Goal: Task Accomplishment & Management: Complete application form

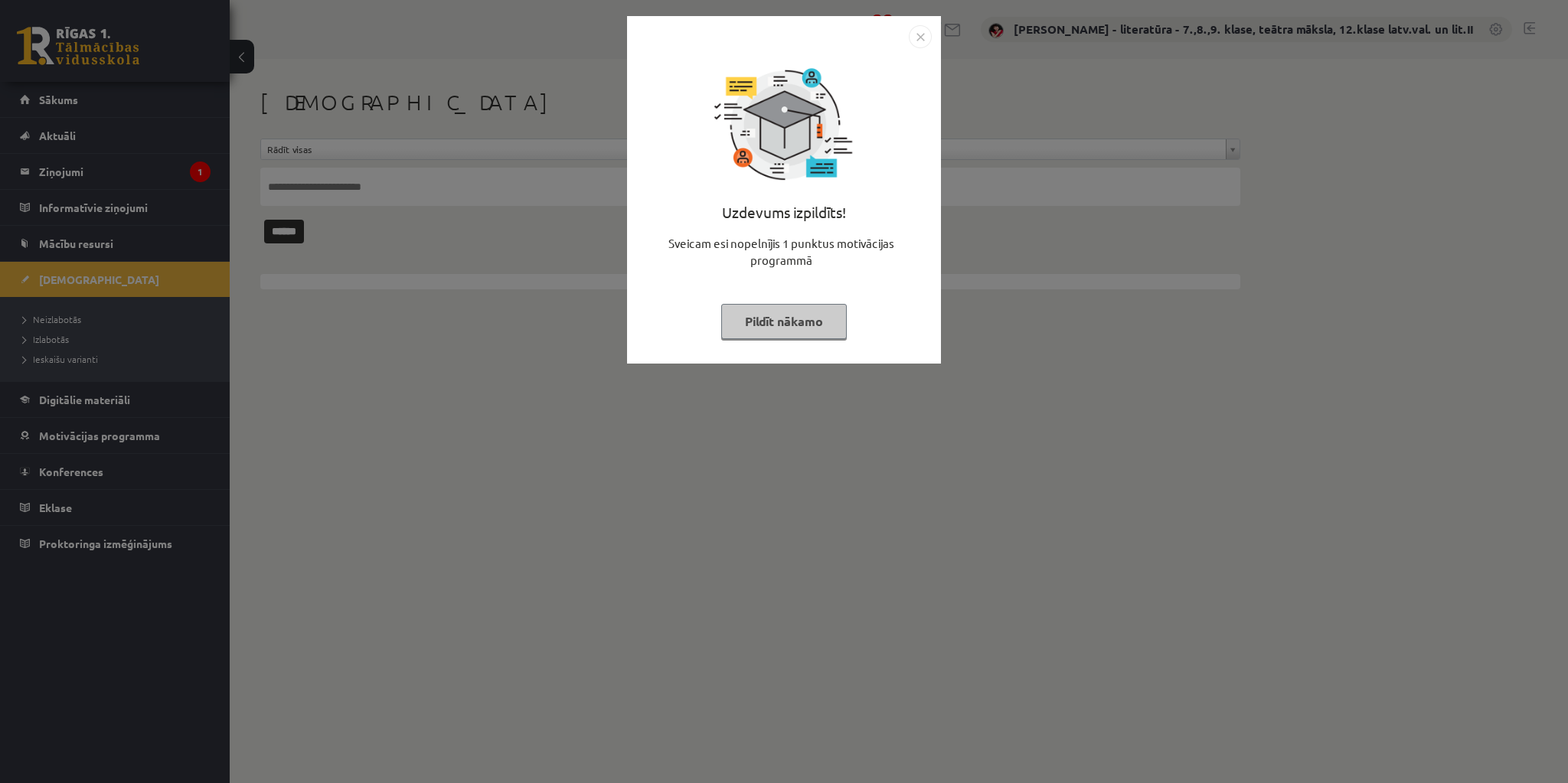
click at [815, 319] on button "Pildīt nākamo" at bounding box center [784, 322] width 125 height 36
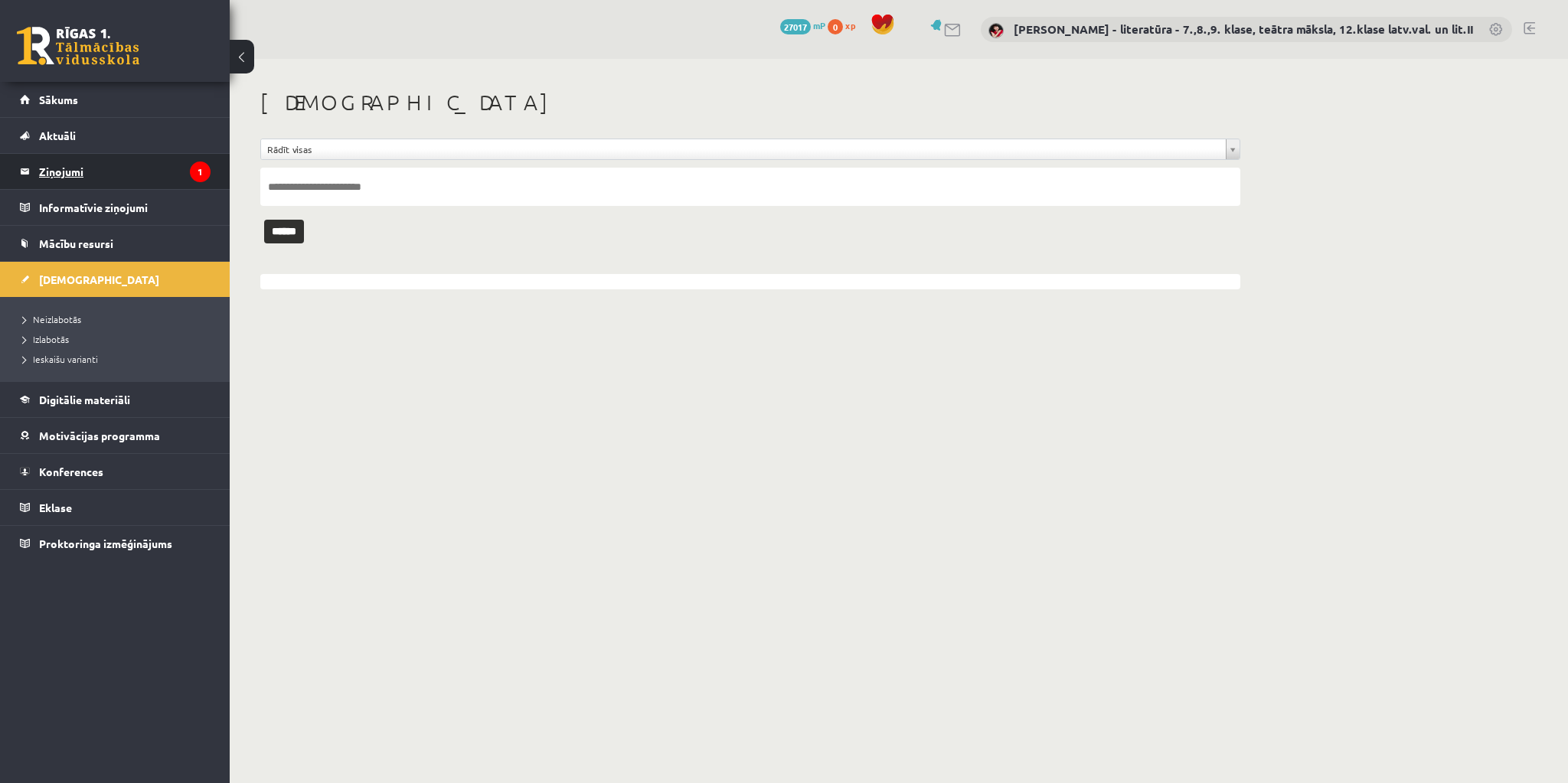
click at [70, 163] on legend "Ziņojumi 1" at bounding box center [125, 172] width 172 height 36
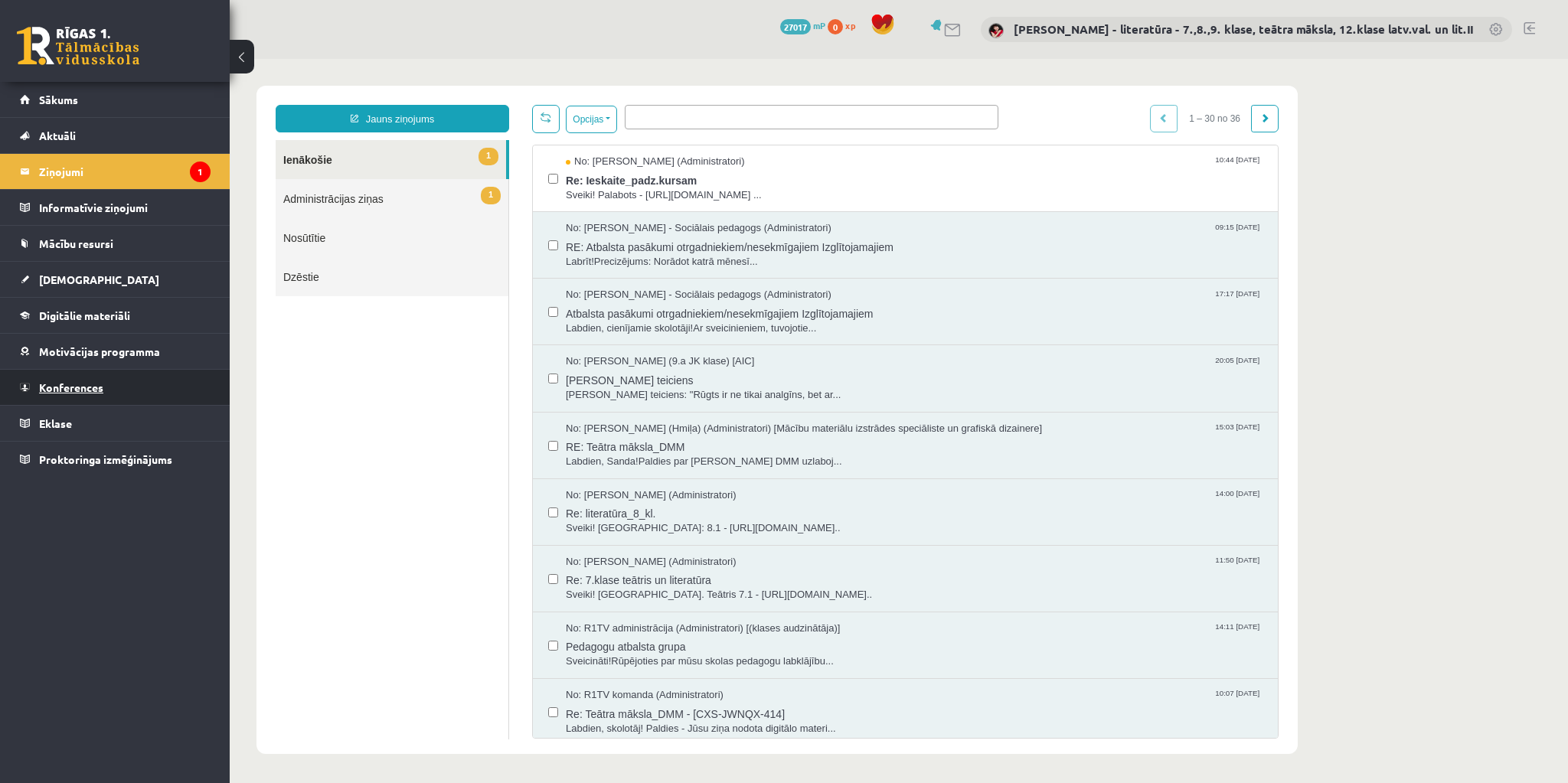
click at [65, 383] on span "Konferences" at bounding box center [71, 387] width 64 height 13
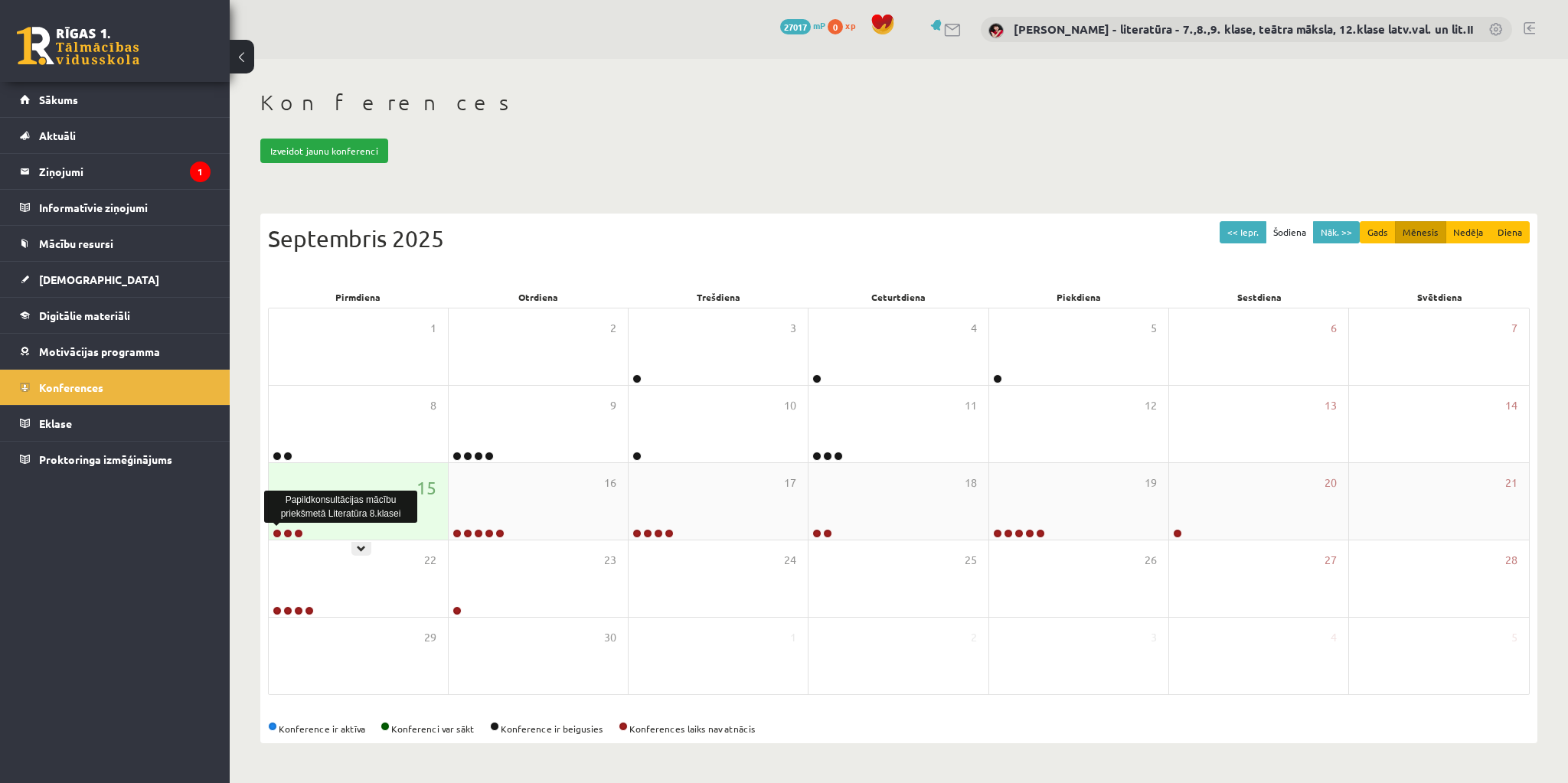
click at [276, 531] on link at bounding box center [277, 534] width 9 height 9
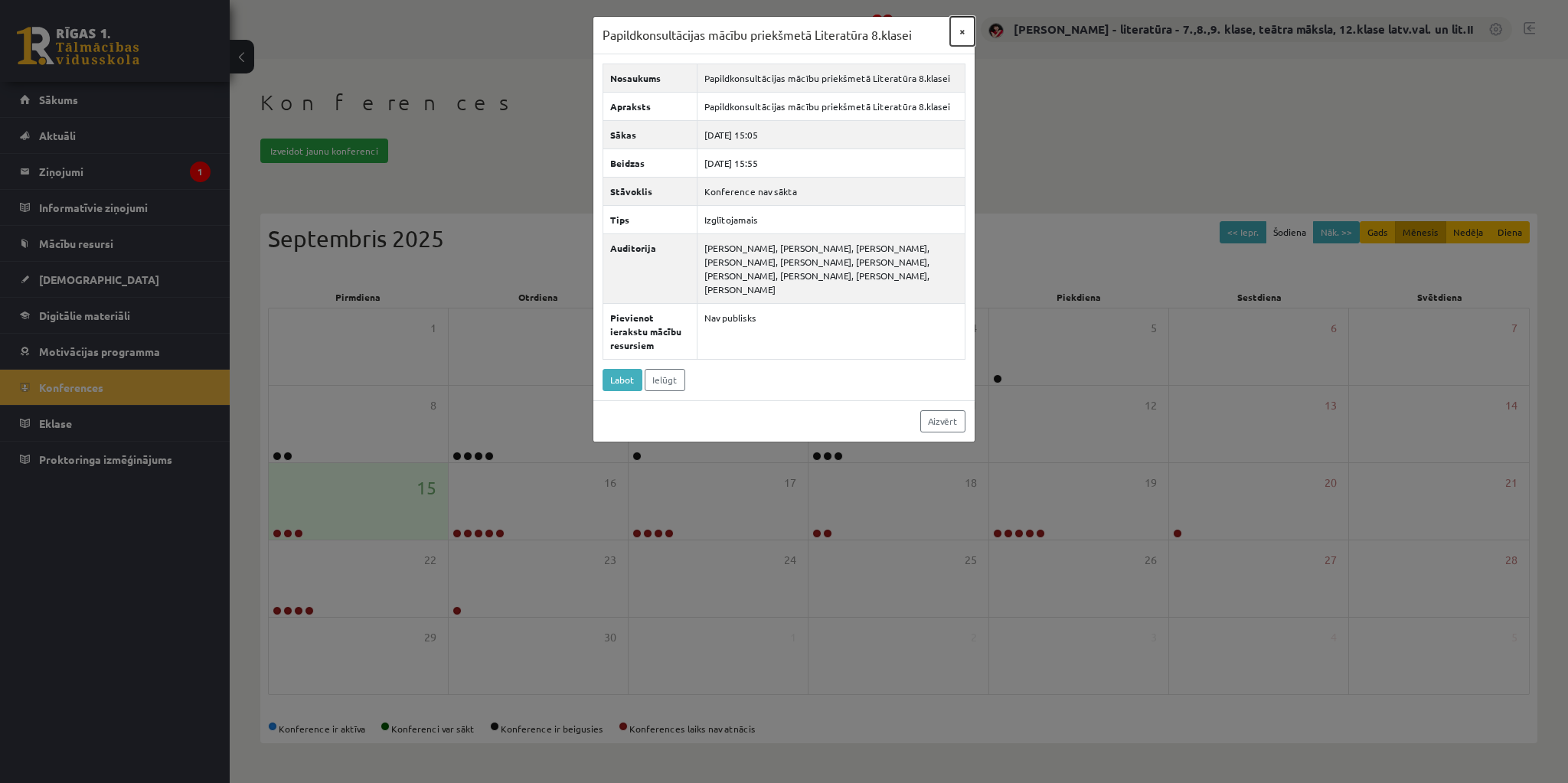
click at [962, 35] on button "×" at bounding box center [963, 31] width 25 height 29
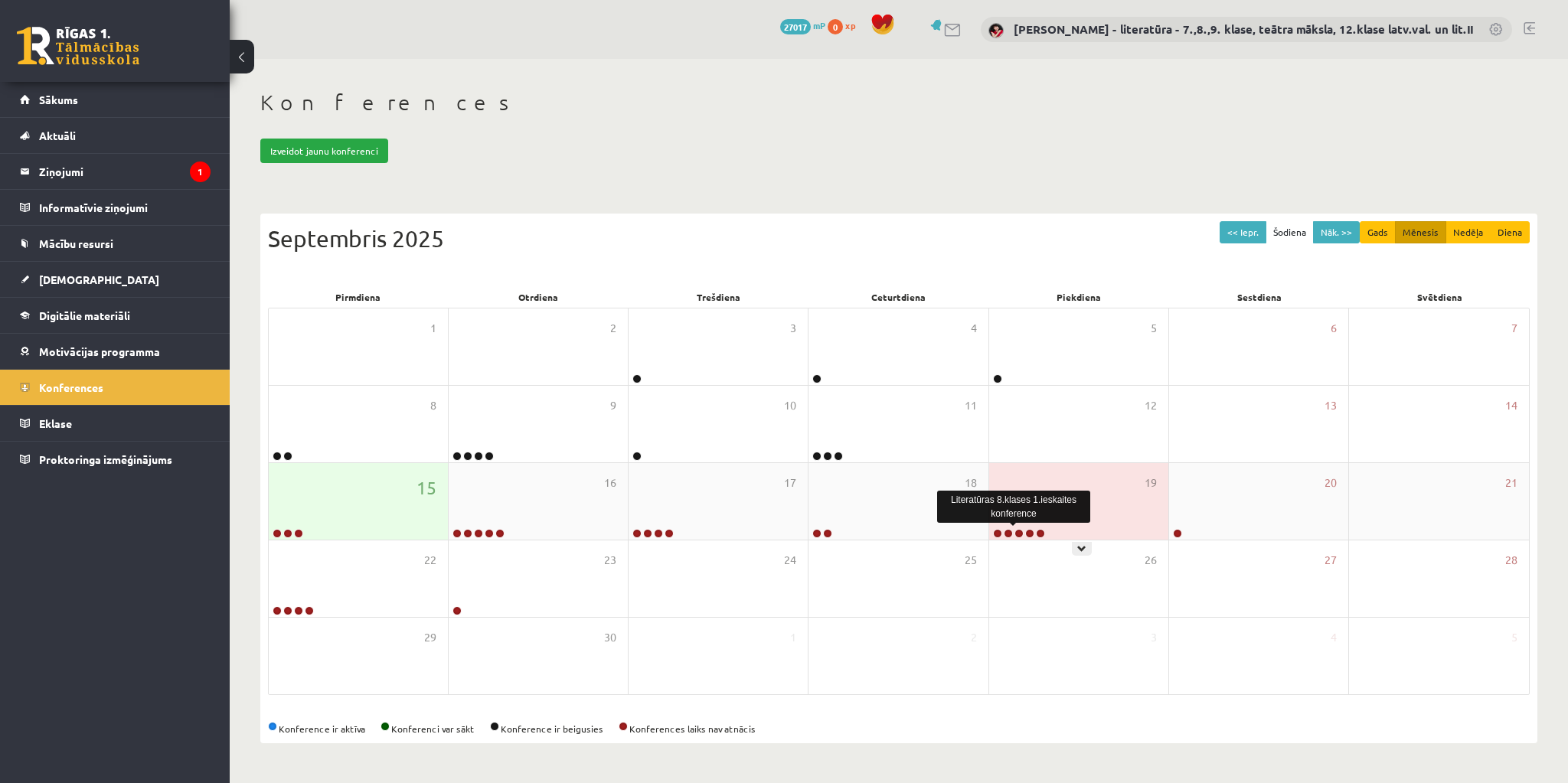
click at [1019, 532] on link at bounding box center [1019, 534] width 9 height 9
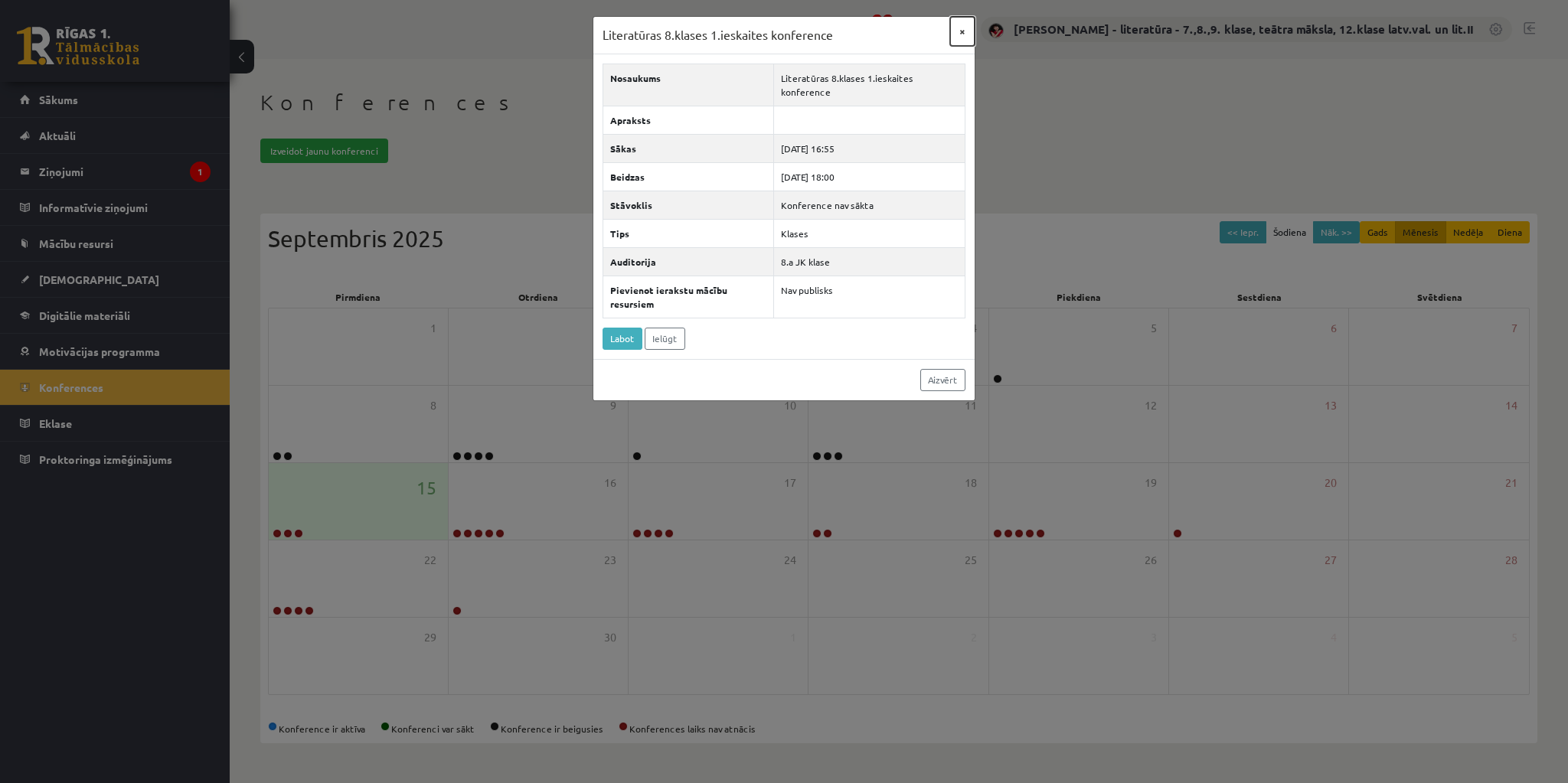
click at [964, 29] on button "×" at bounding box center [963, 31] width 25 height 29
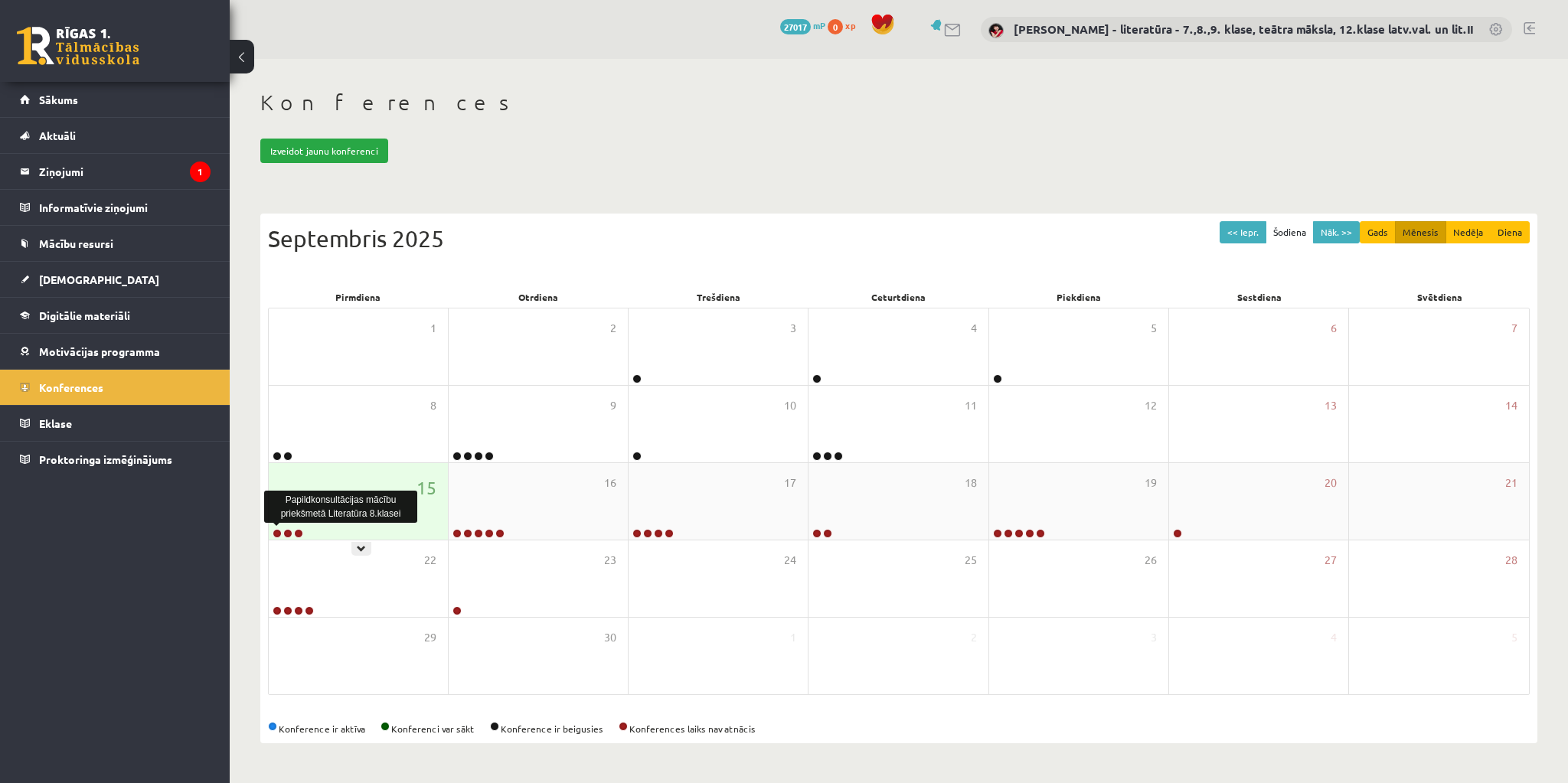
click at [273, 532] on link at bounding box center [277, 534] width 9 height 9
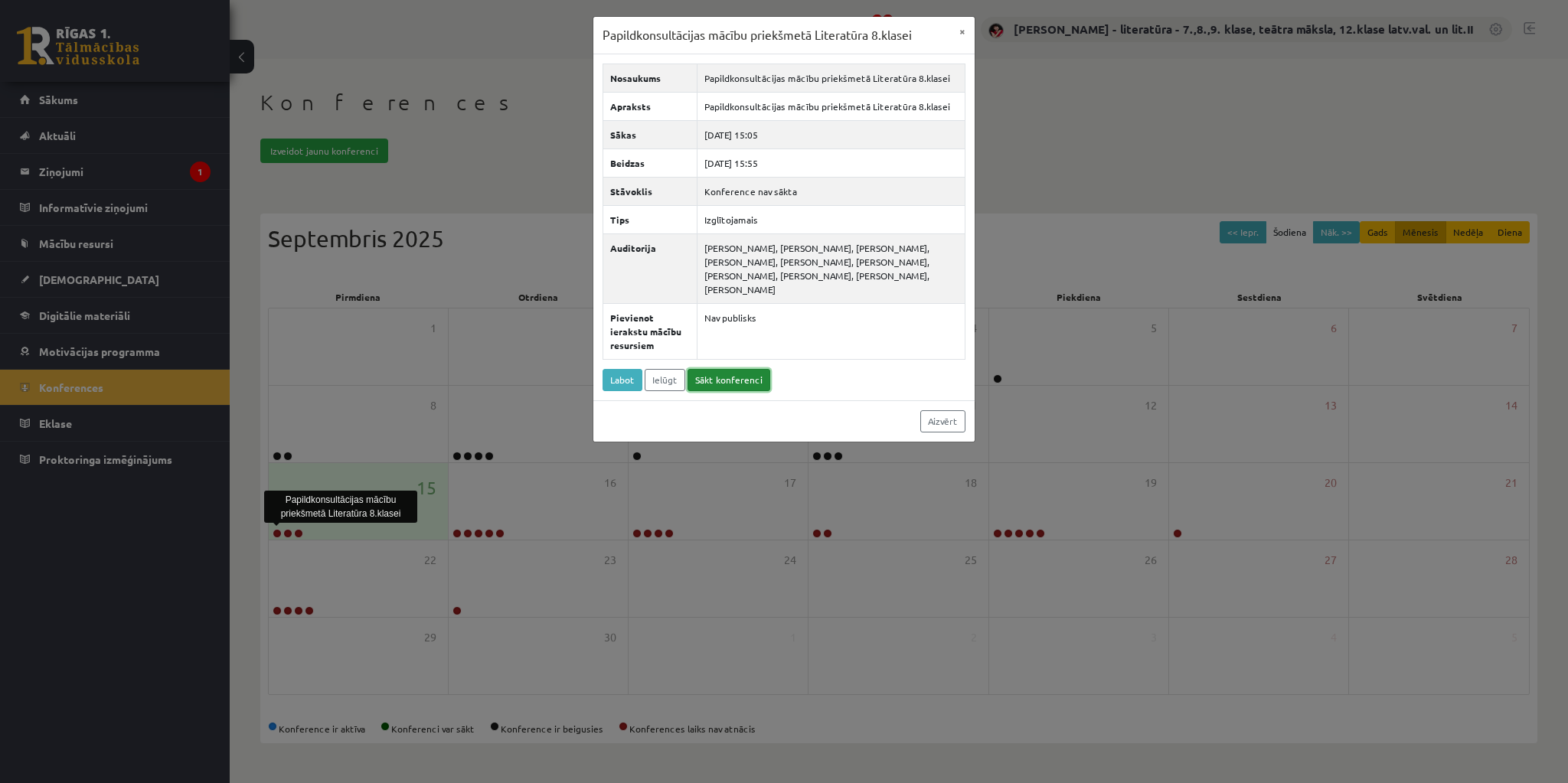
click at [745, 369] on link "Sākt konferenci" at bounding box center [729, 380] width 83 height 22
click at [964, 30] on button "×" at bounding box center [963, 31] width 25 height 29
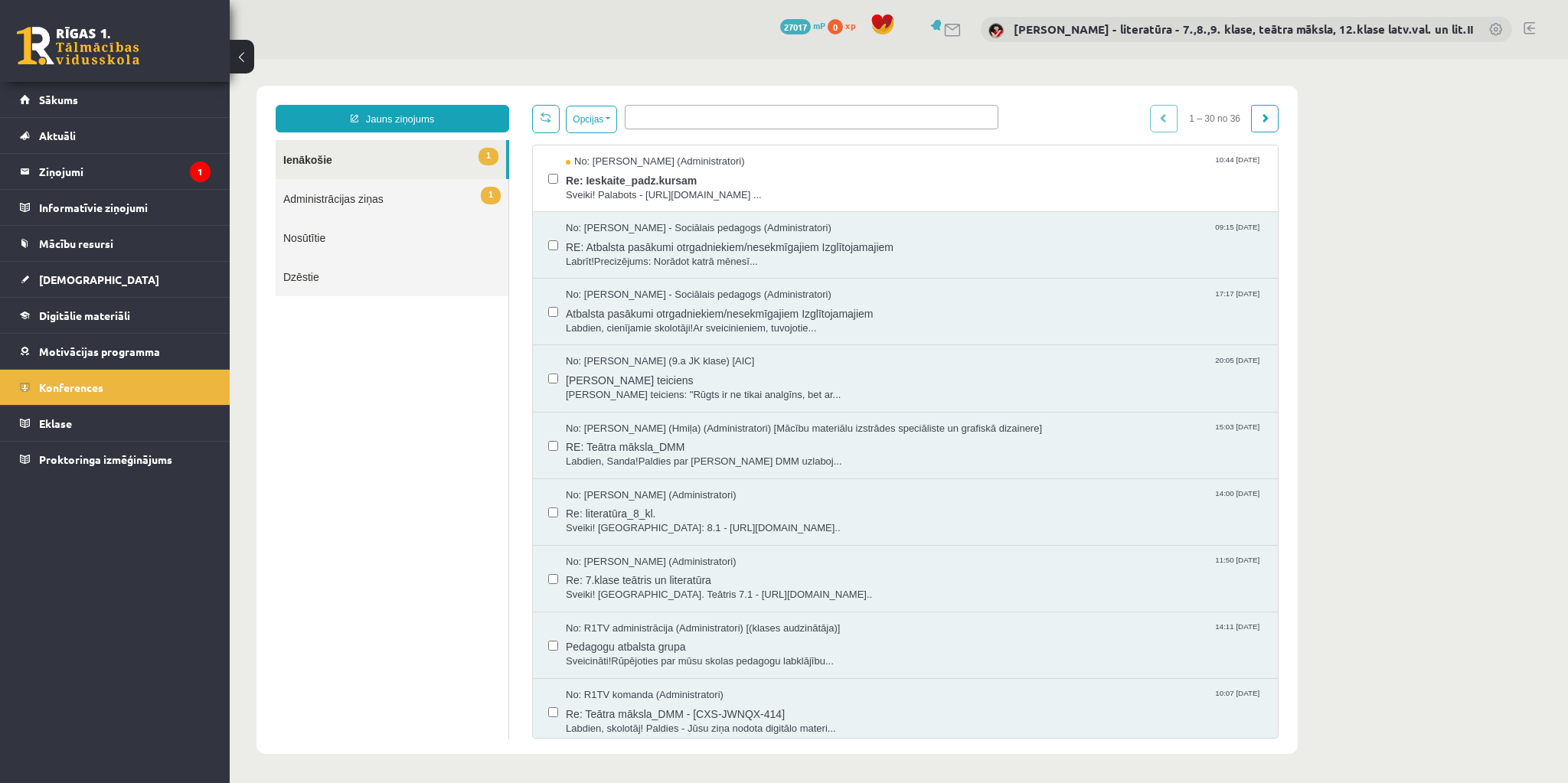
click at [1529, 27] on link at bounding box center [1529, 28] width 12 height 12
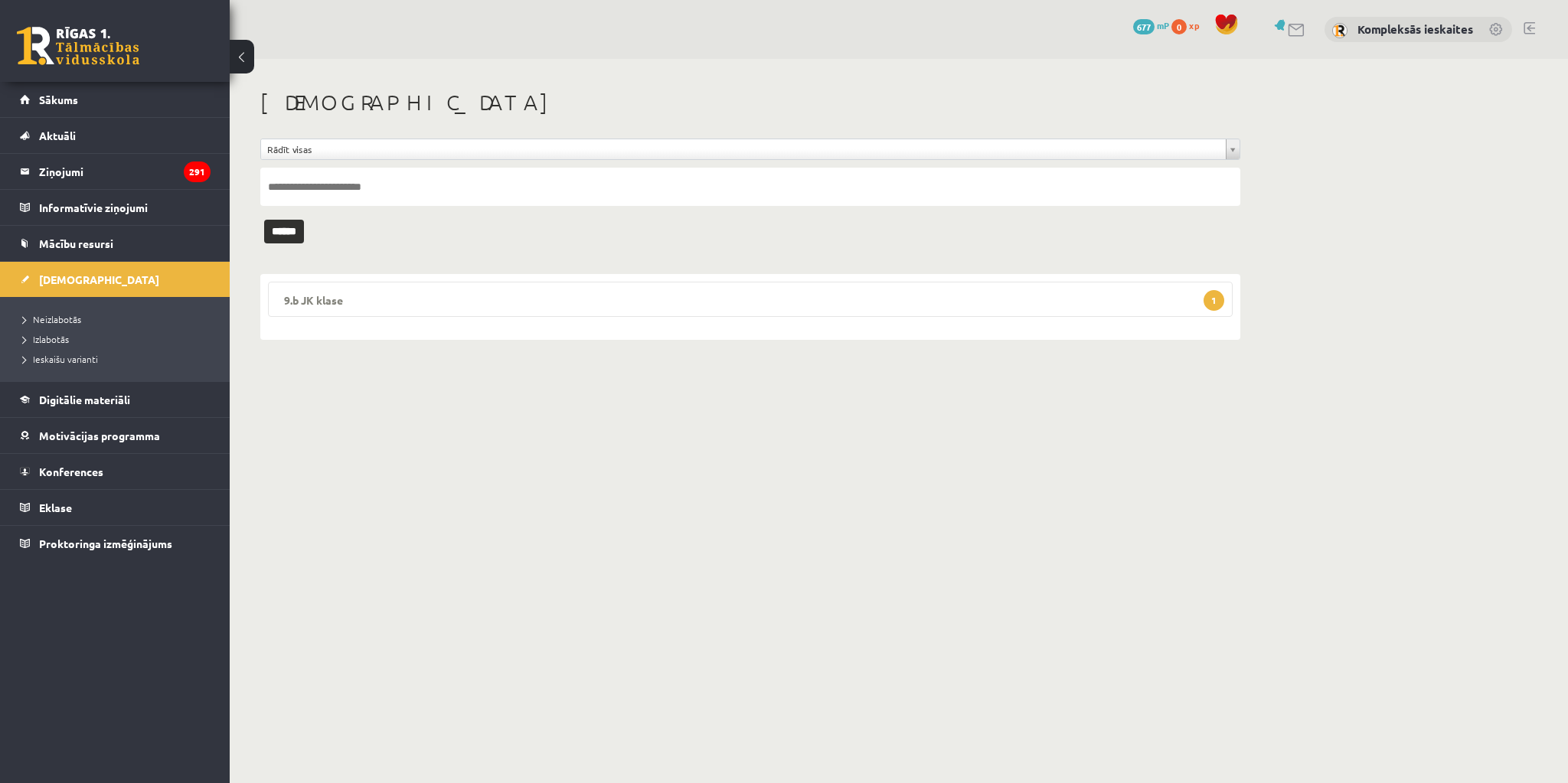
click at [1208, 300] on span "1" at bounding box center [1214, 300] width 20 height 20
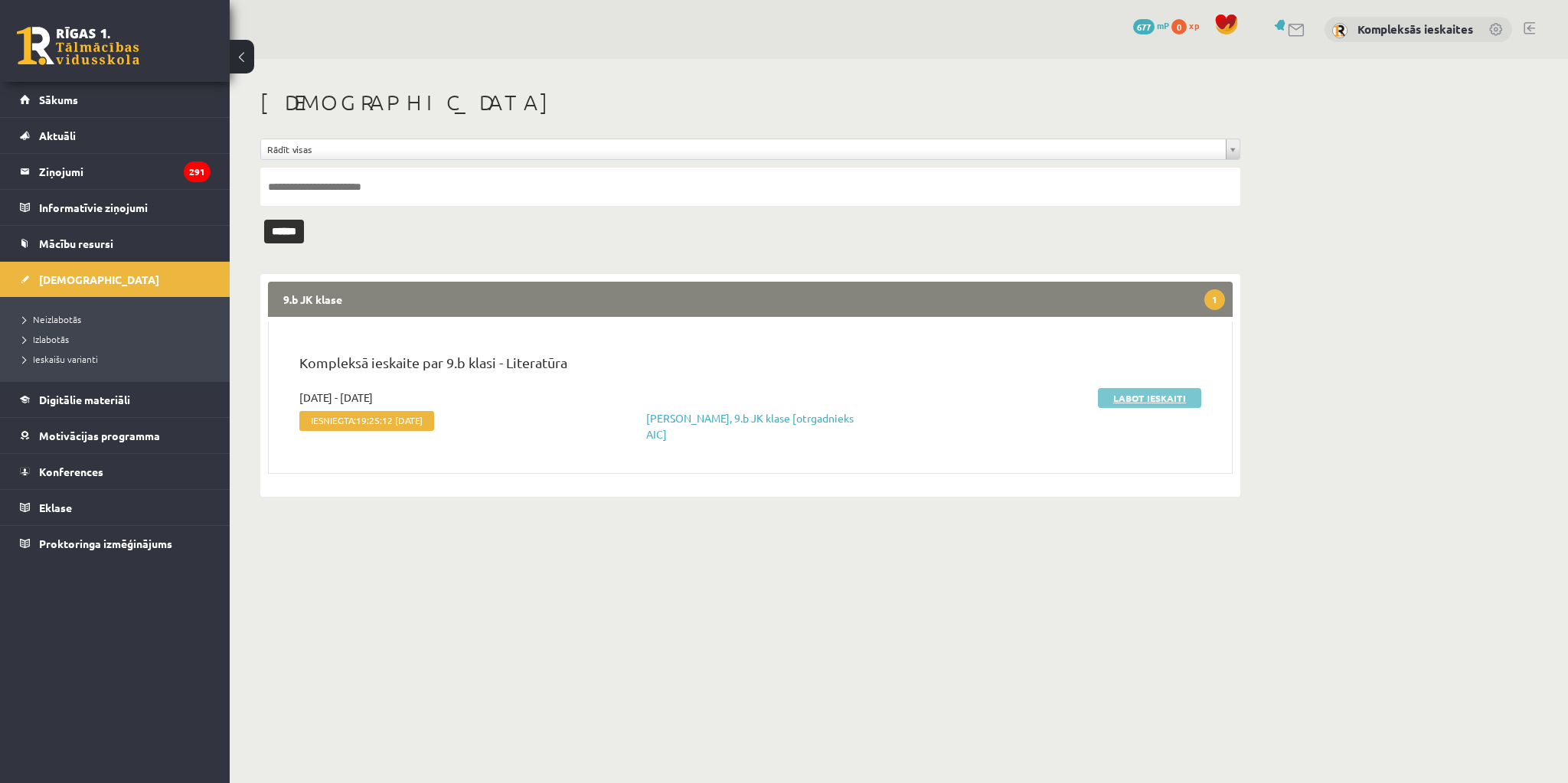
click at [1162, 398] on link "Labot ieskaiti" at bounding box center [1150, 398] width 103 height 20
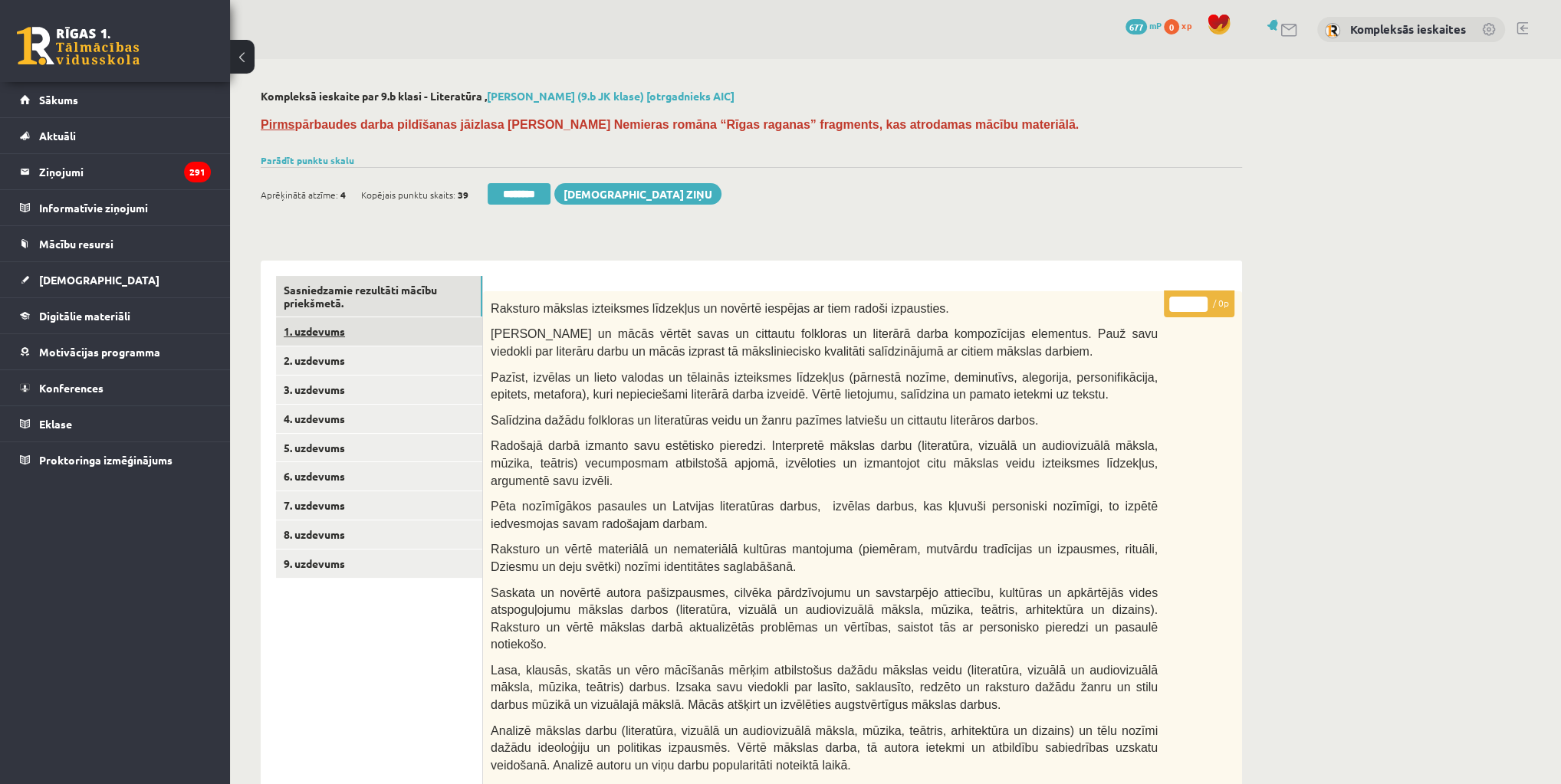
click at [332, 336] on link "1. uzdevums" at bounding box center [379, 331] width 206 height 29
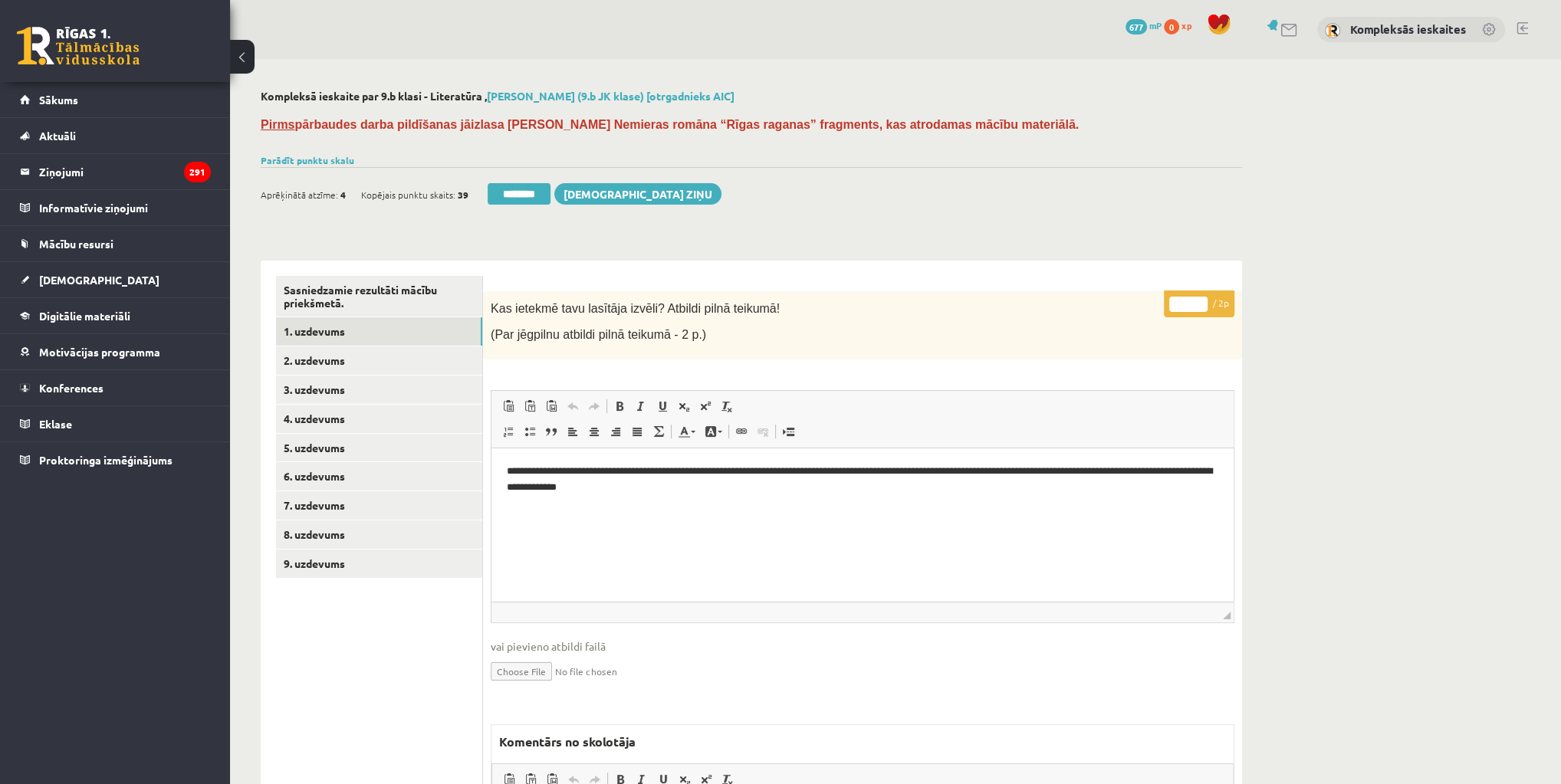
drag, startPoint x: 1186, startPoint y: 306, endPoint x: 1169, endPoint y: 306, distance: 17.0
click at [1169, 306] on input "*" at bounding box center [1188, 304] width 38 height 15
type input "*"
click at [322, 354] on link "2. uzdevums" at bounding box center [379, 361] width 206 height 29
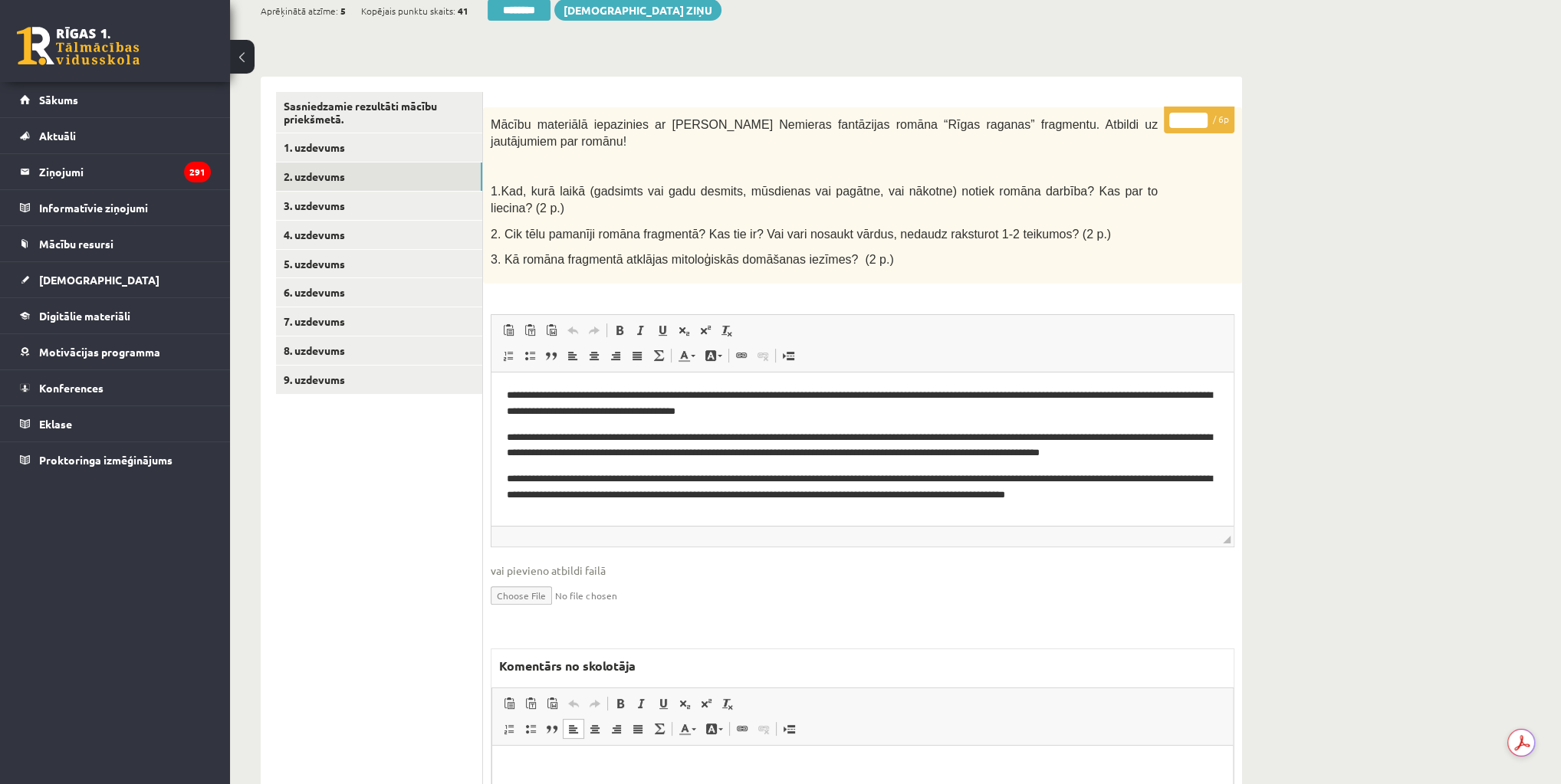
click at [684, 759] on html at bounding box center [862, 769] width 740 height 46
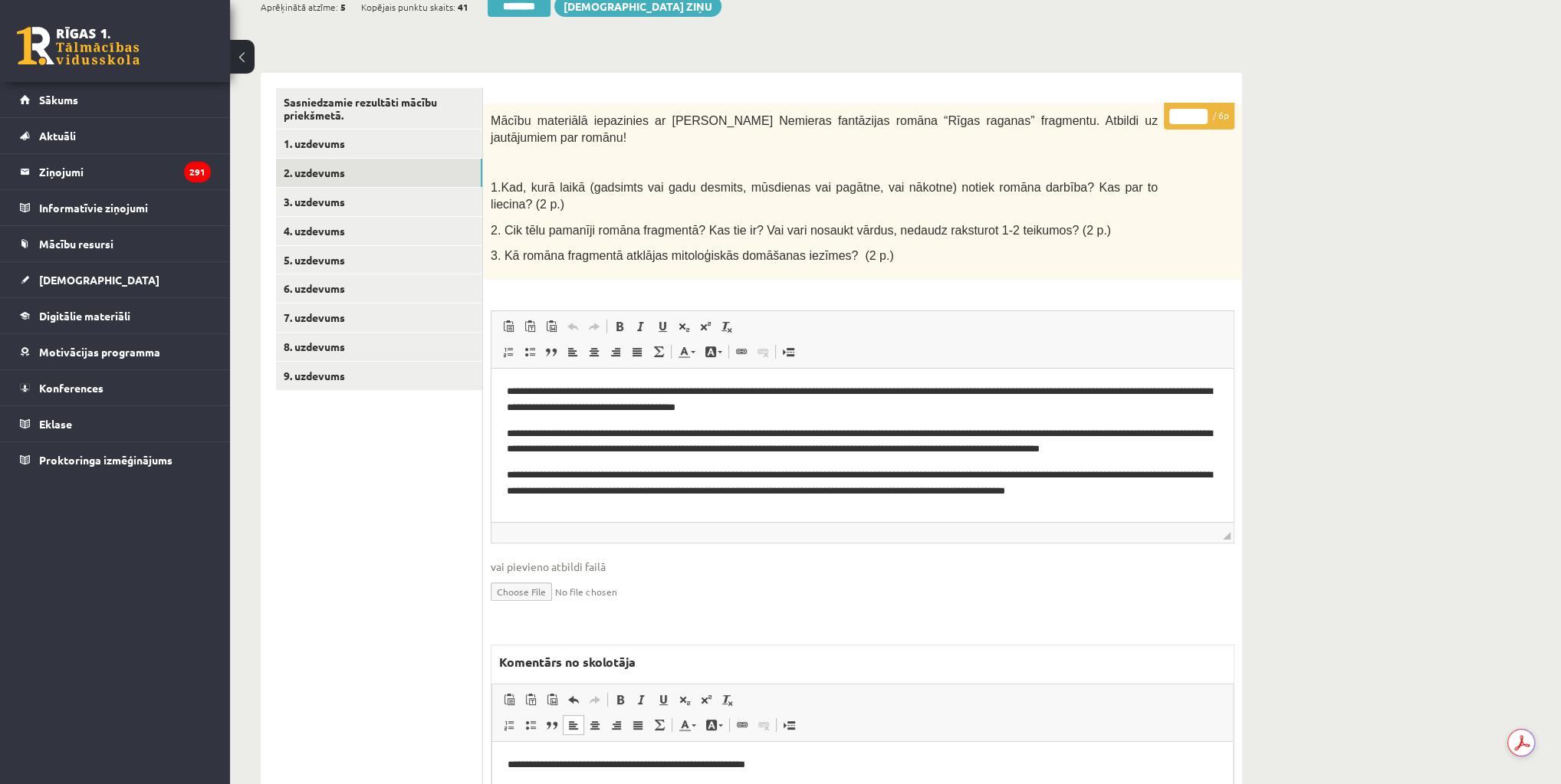
scroll to position [188, 0]
drag, startPoint x: 1185, startPoint y: 116, endPoint x: 1174, endPoint y: 118, distance: 11.2
click at [1174, 118] on input "*" at bounding box center [1188, 116] width 38 height 15
type input "*"
click at [346, 200] on link "3. uzdevums" at bounding box center [379, 202] width 206 height 29
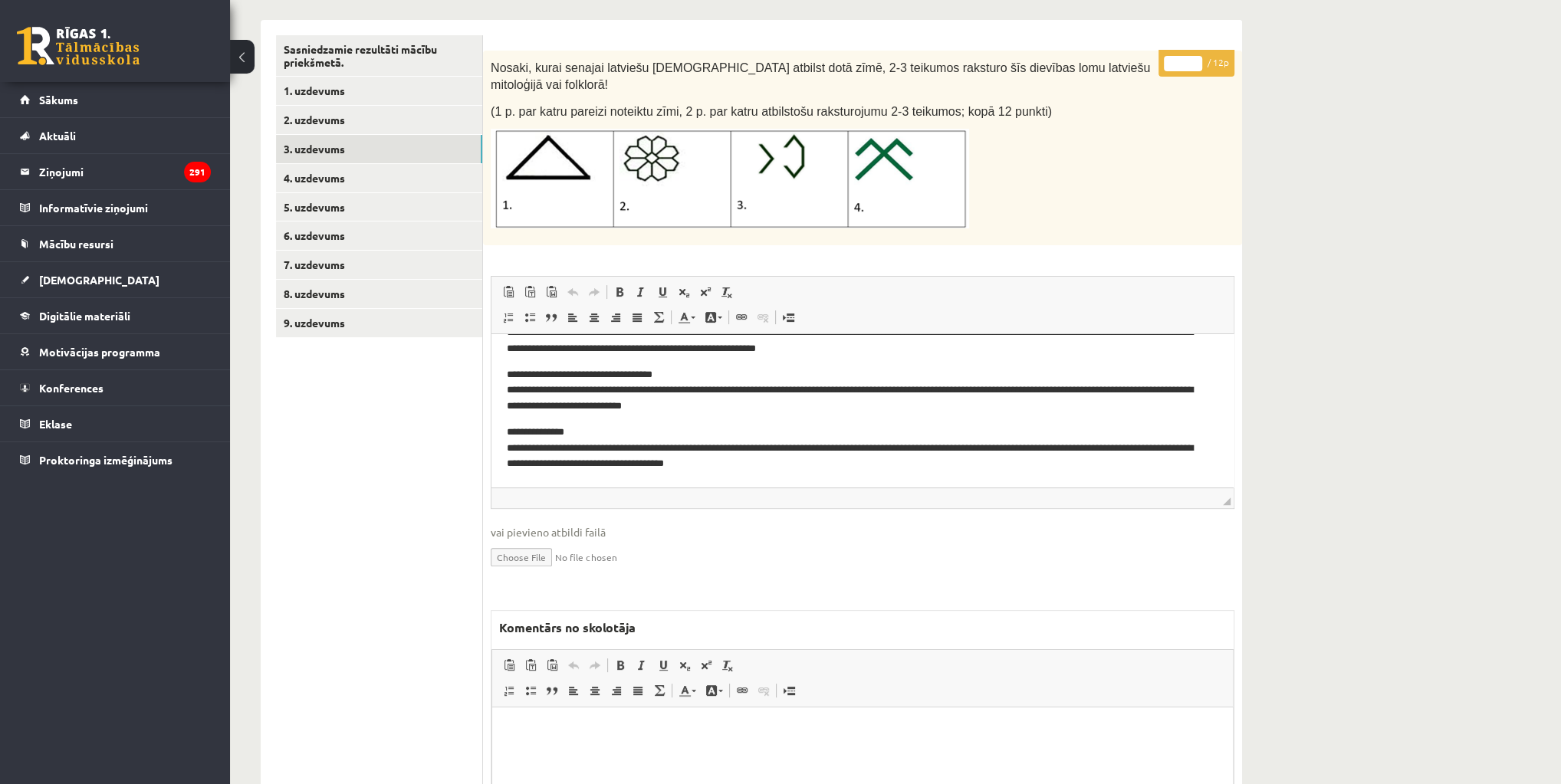
scroll to position [372, 0]
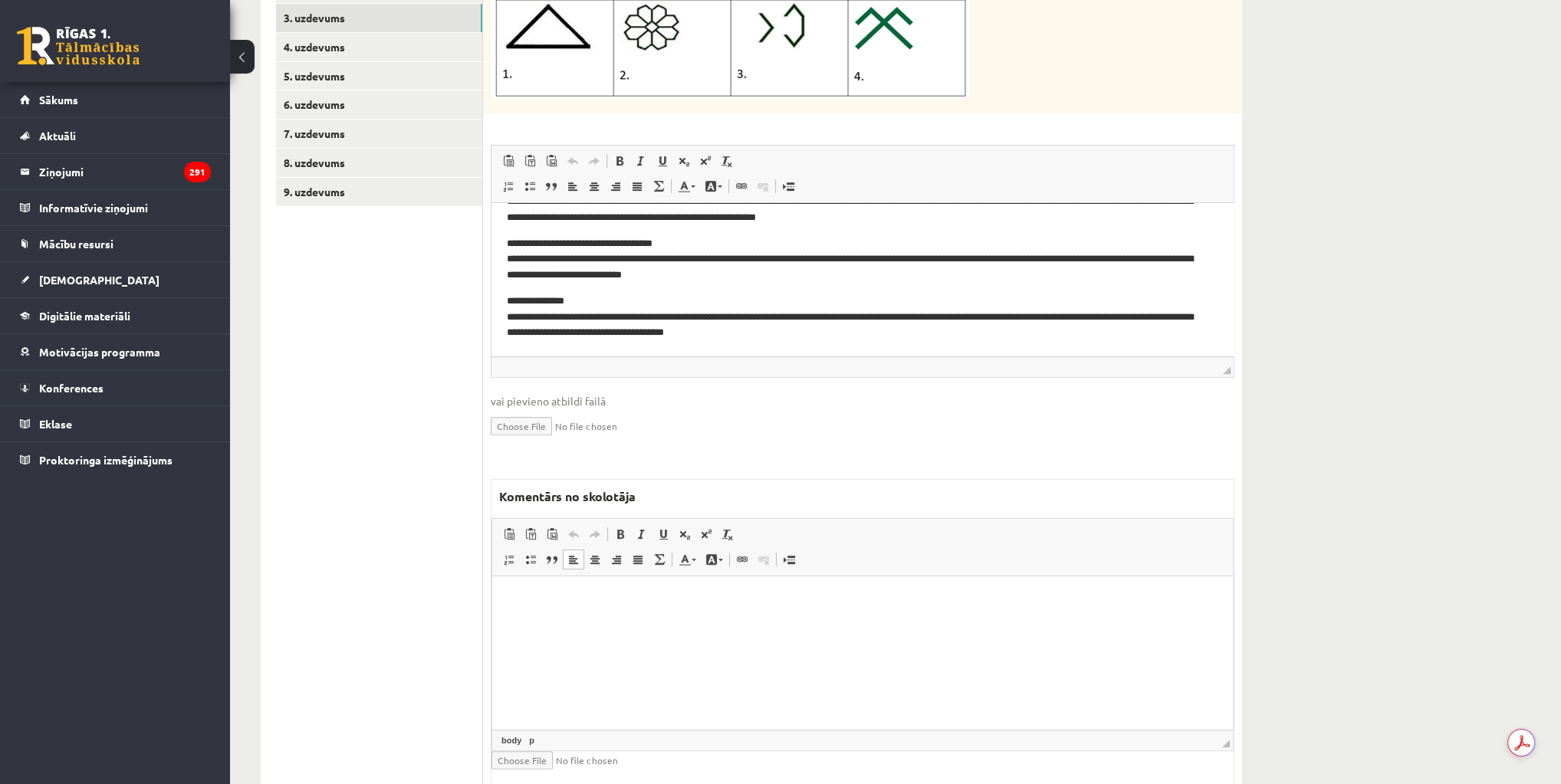
click at [701, 613] on html at bounding box center [862, 599] width 740 height 46
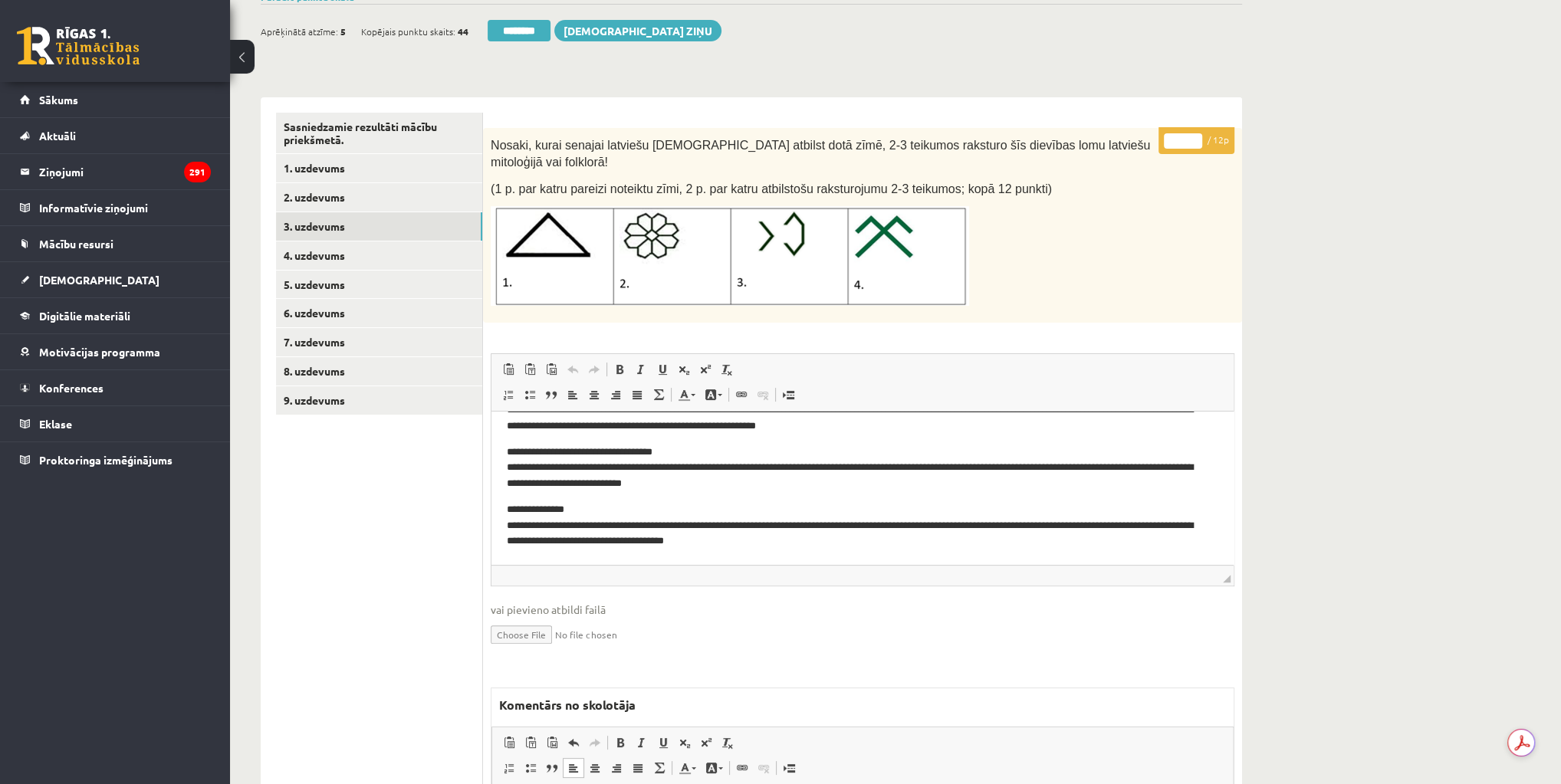
scroll to position [4, 0]
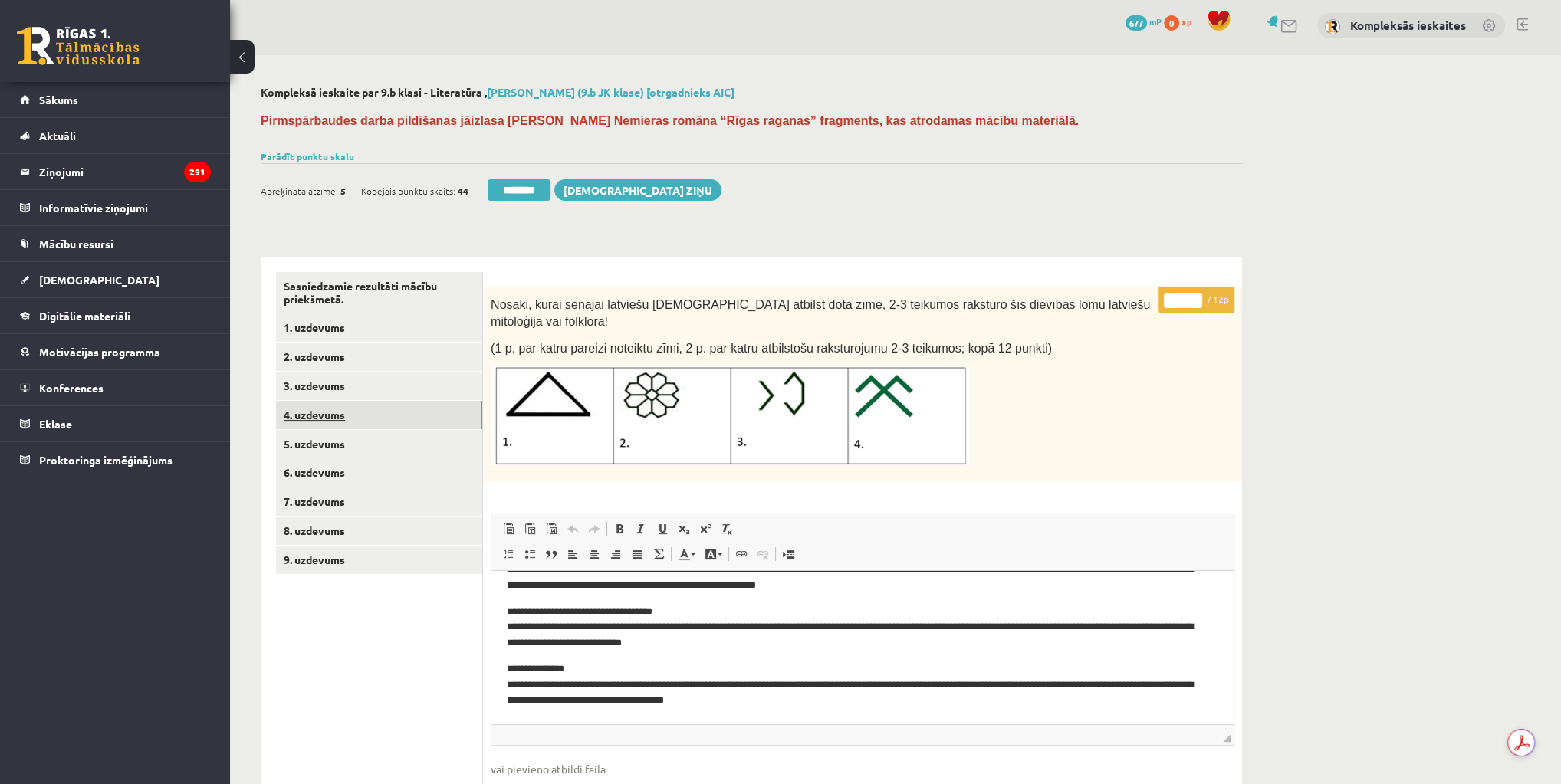
click at [320, 417] on link "4. uzdevums" at bounding box center [379, 415] width 206 height 29
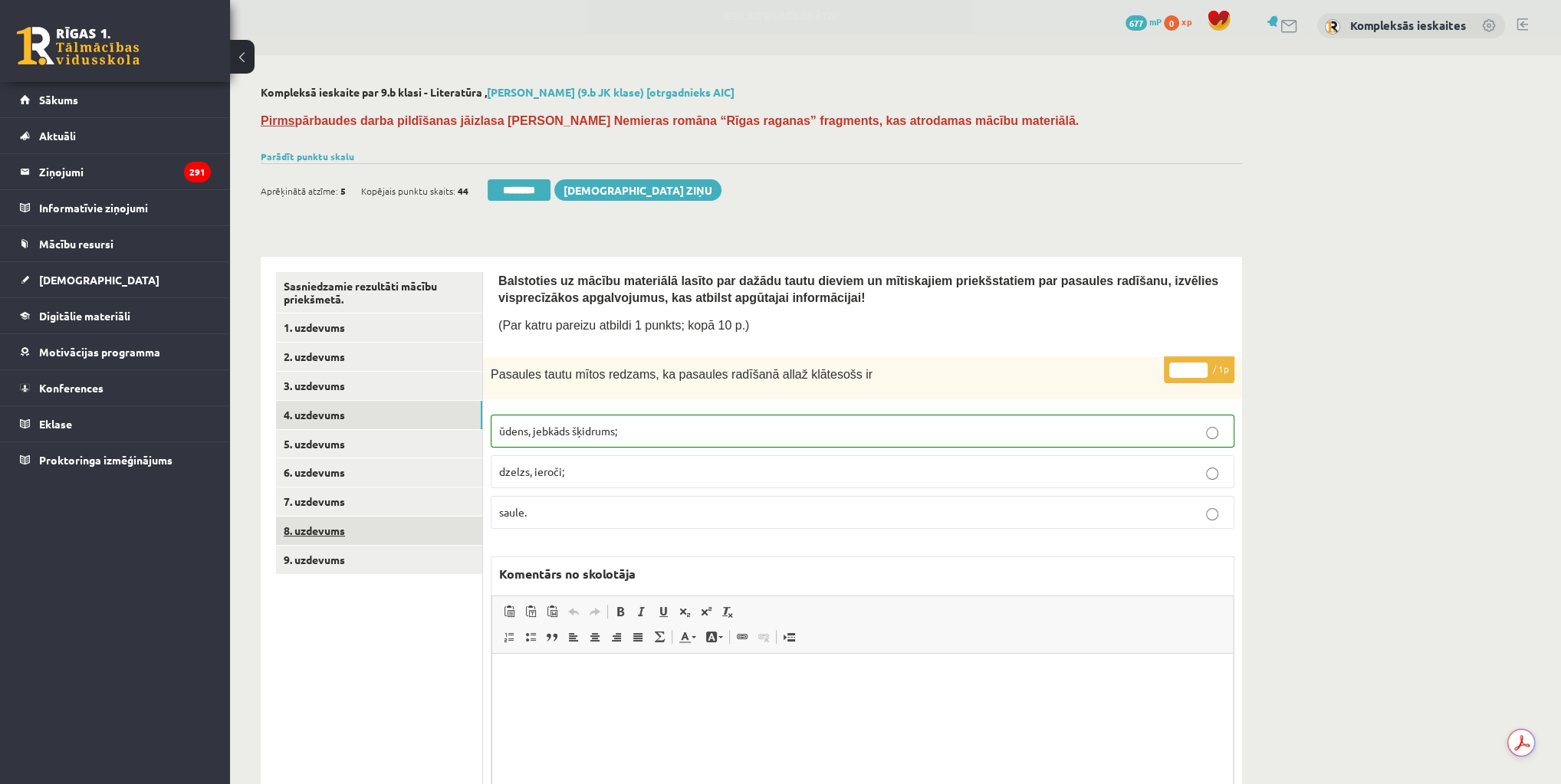
scroll to position [0, 0]
click at [329, 445] on link "5. uzdevums" at bounding box center [379, 445] width 206 height 29
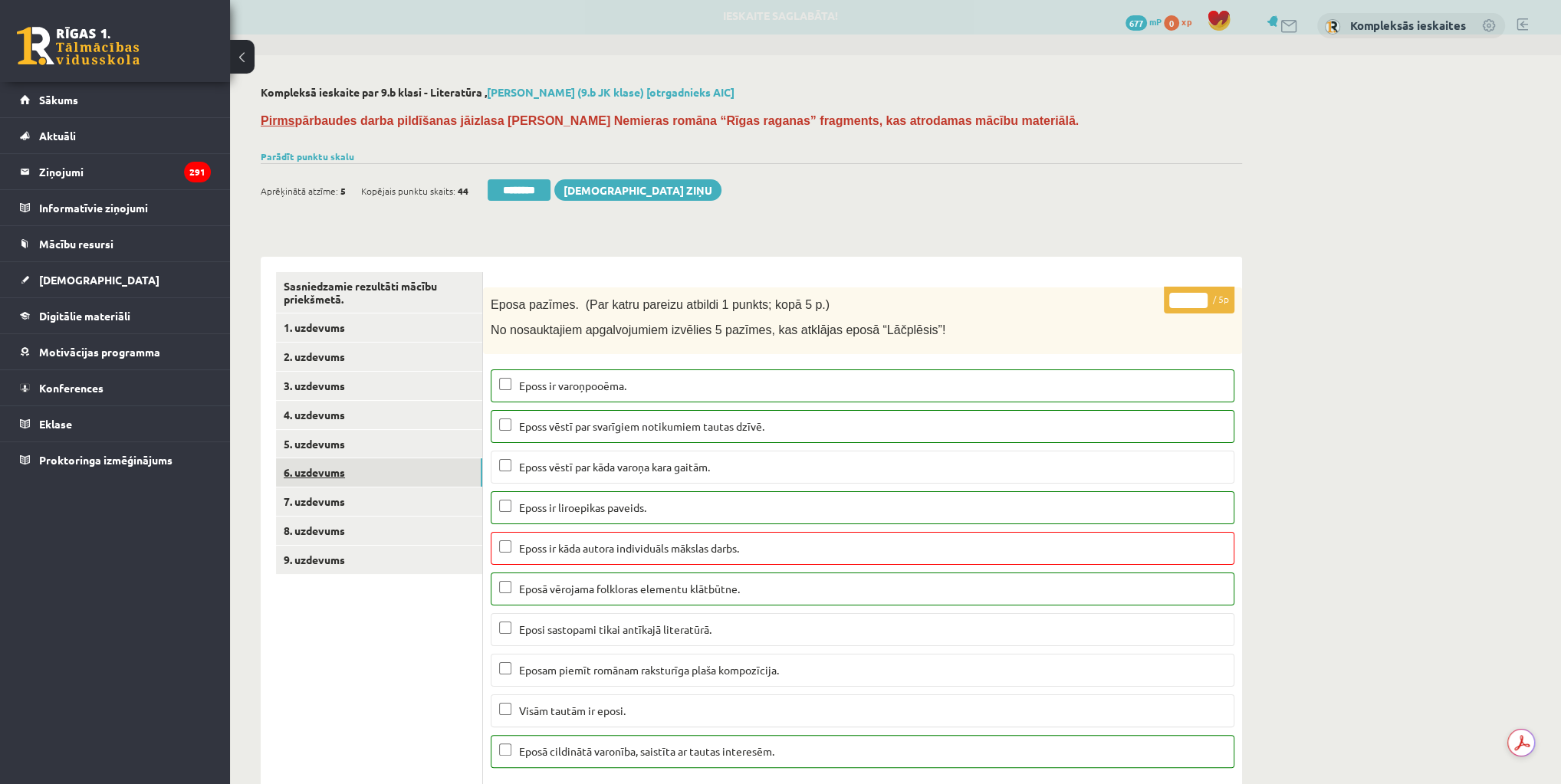
click at [332, 469] on link "6. uzdevums" at bounding box center [379, 473] width 206 height 29
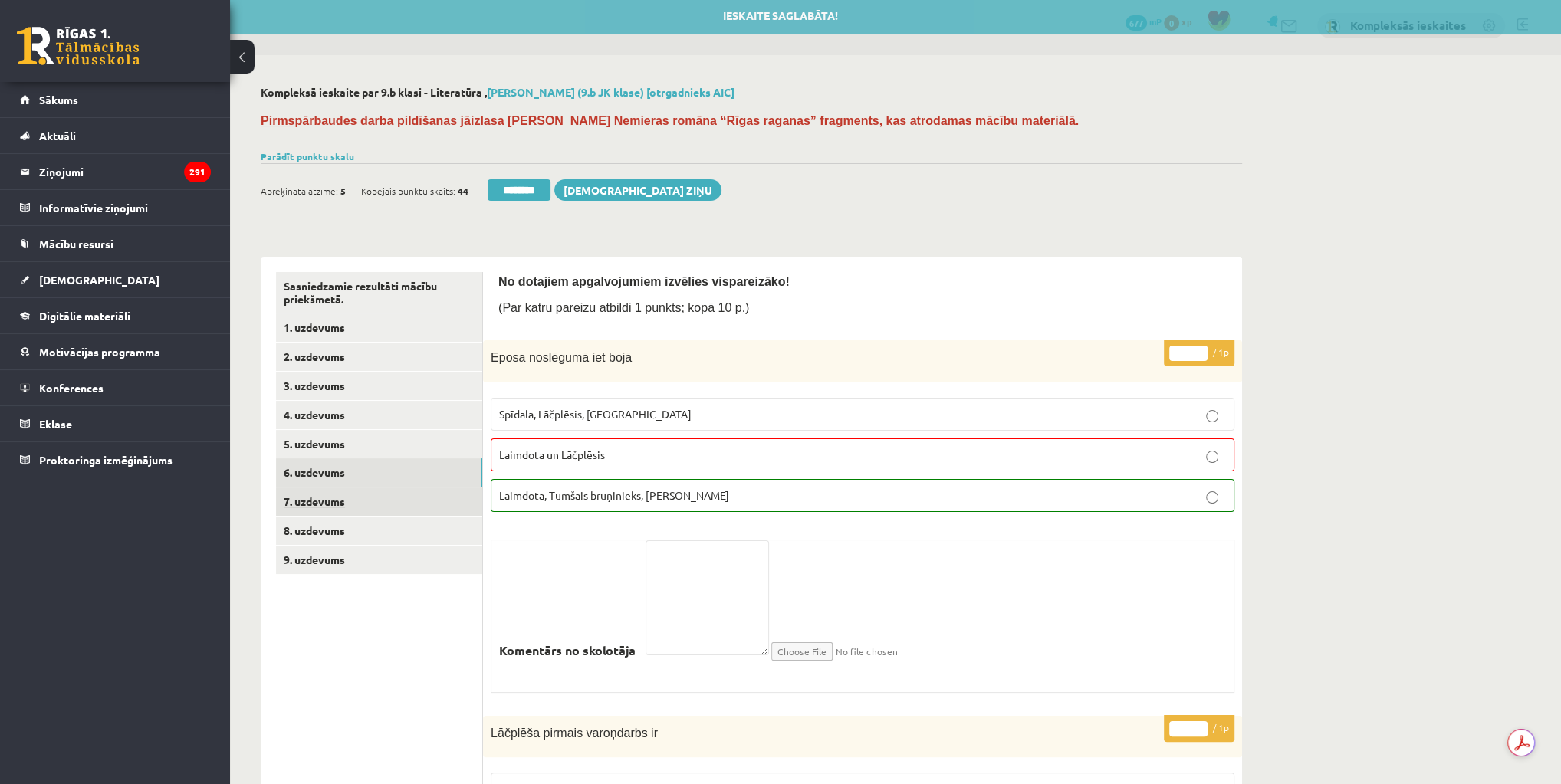
click at [330, 499] on link "7. uzdevums" at bounding box center [379, 502] width 206 height 29
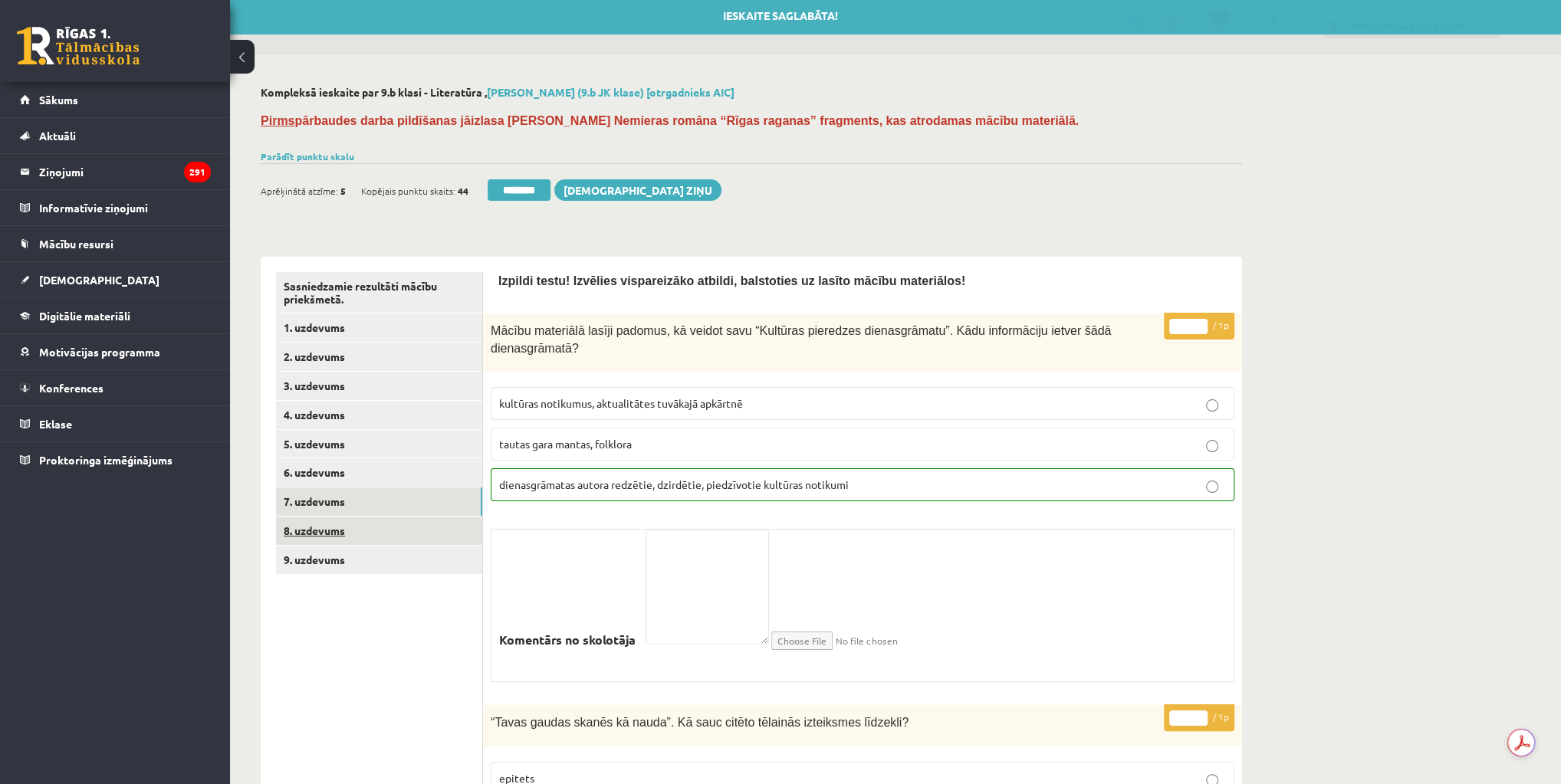
click at [316, 525] on link "8. uzdevums" at bounding box center [379, 531] width 206 height 29
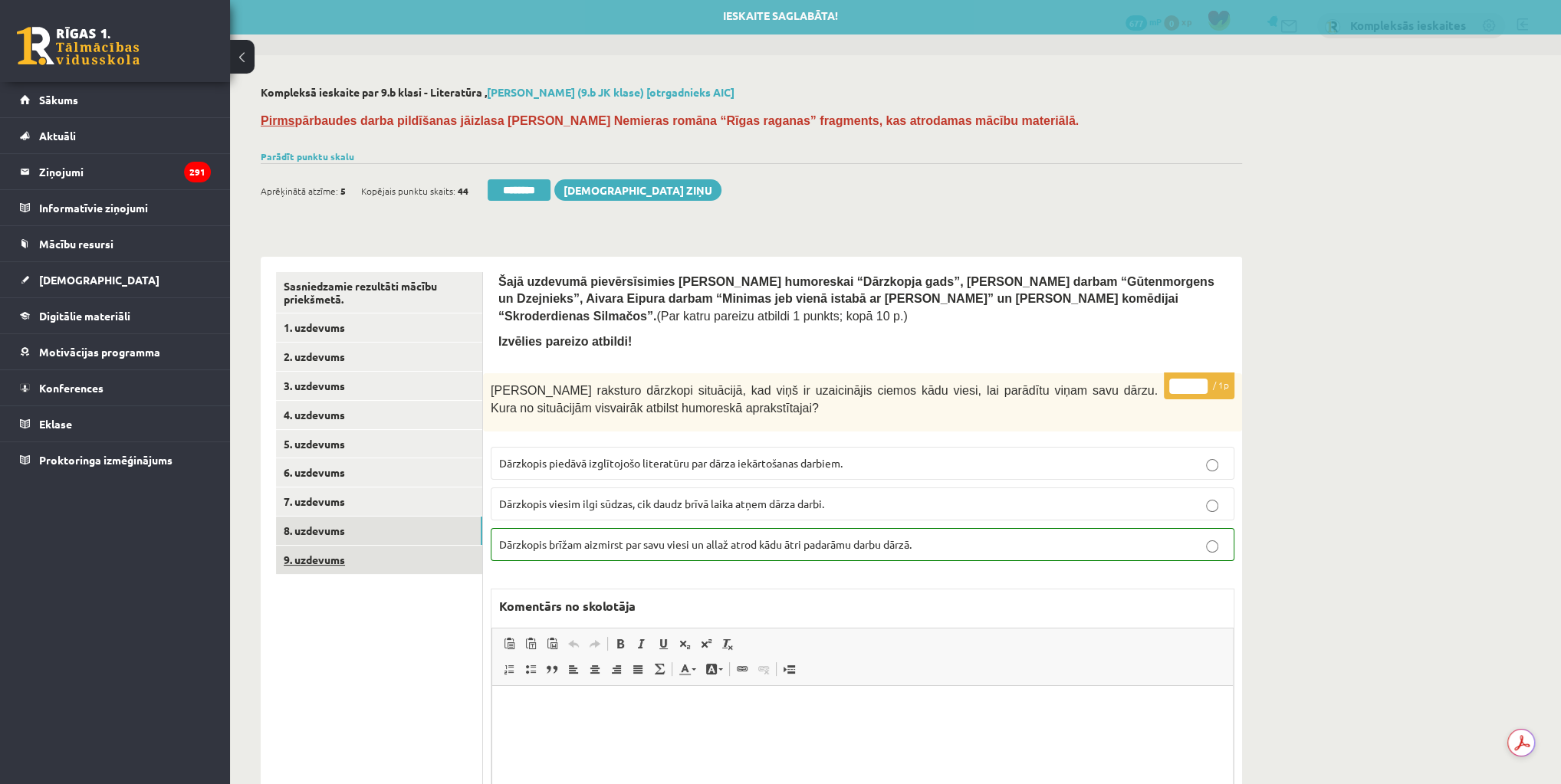
click at [335, 558] on link "9. uzdevums" at bounding box center [379, 560] width 206 height 29
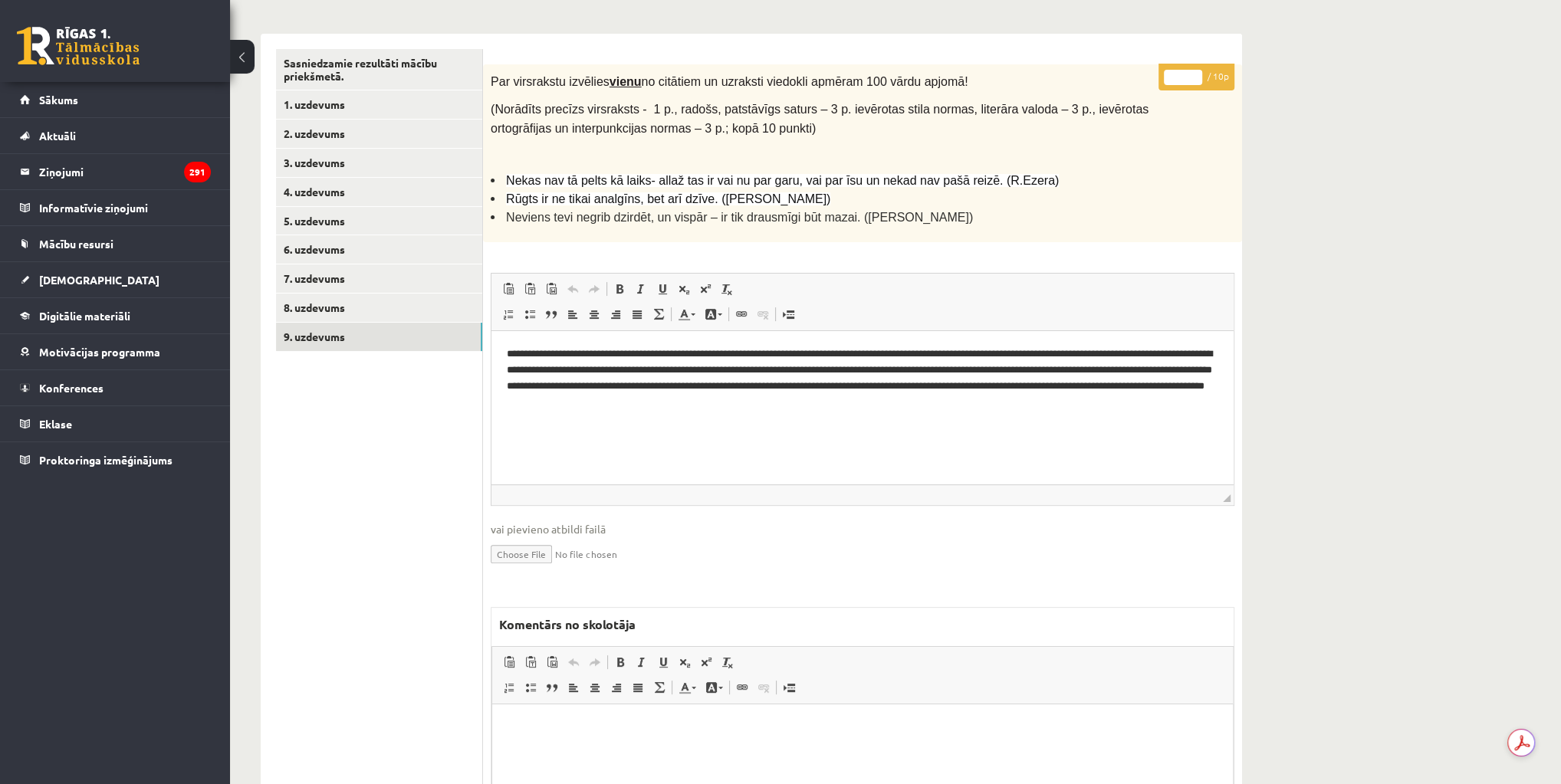
scroll to position [311, 0]
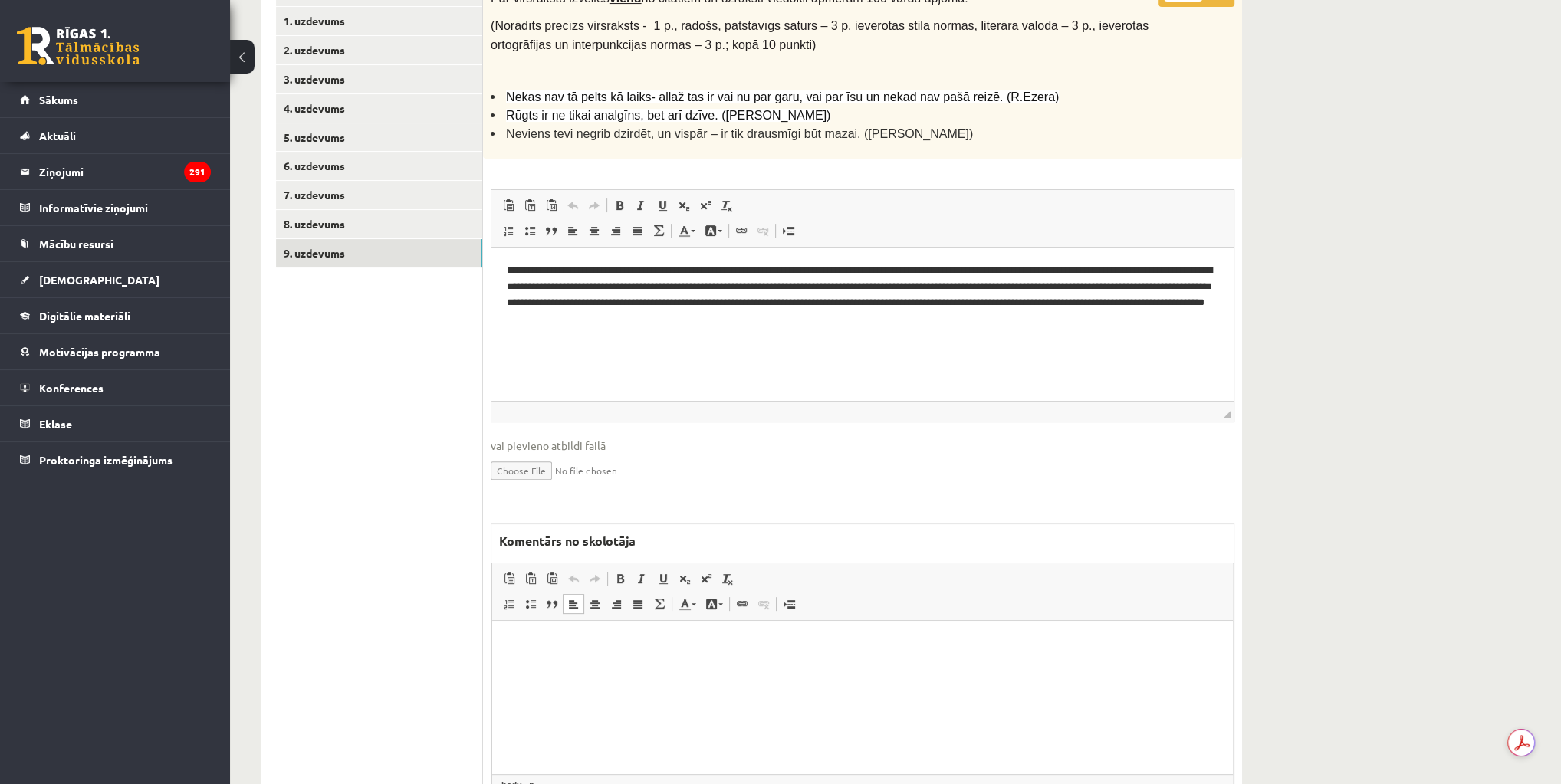
click at [801, 667] on html at bounding box center [862, 643] width 740 height 46
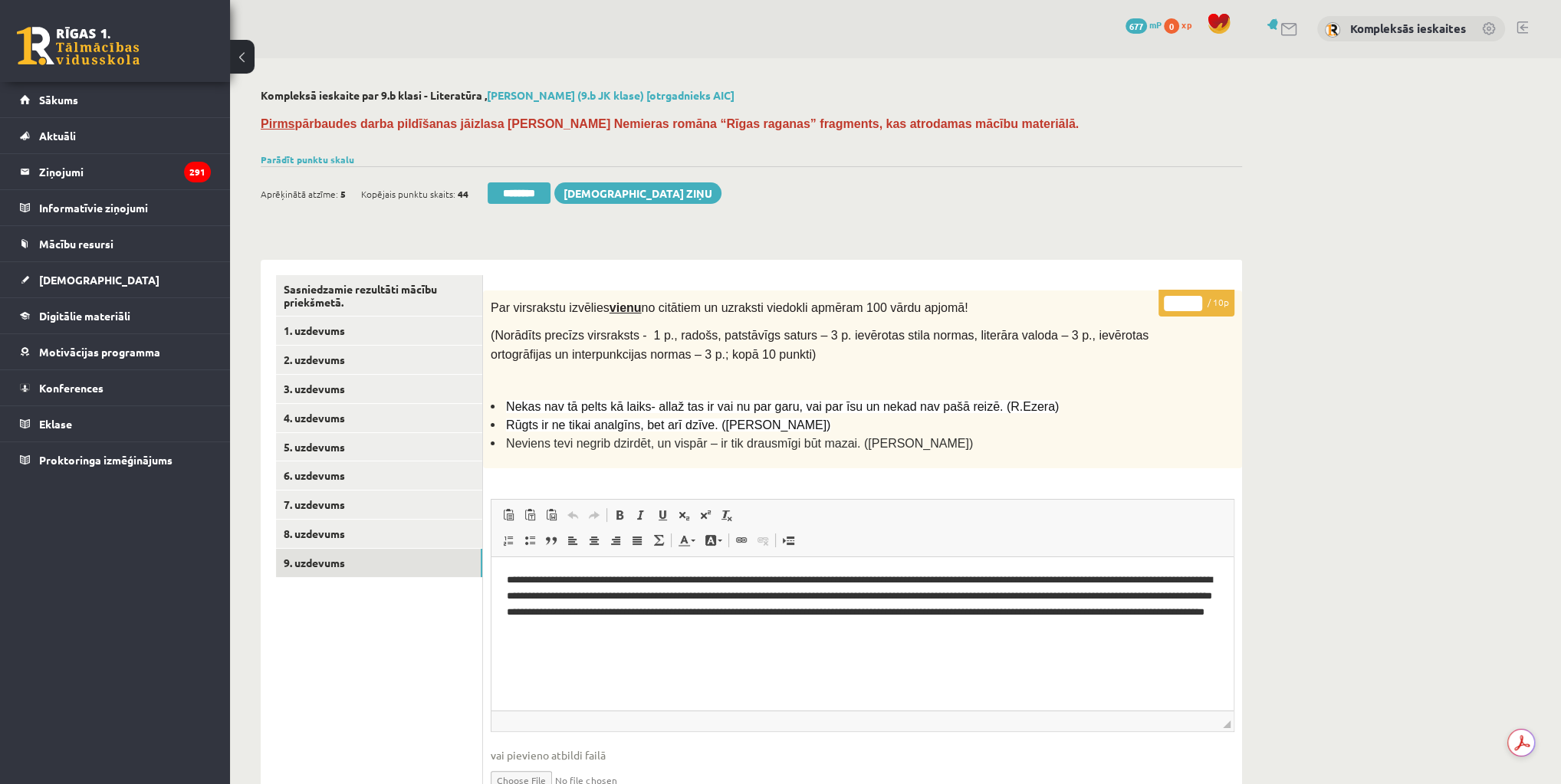
scroll to position [0, 0]
click at [1179, 305] on input "*" at bounding box center [1182, 304] width 38 height 15
type input "*"
click at [331, 563] on link "9. uzdevums" at bounding box center [379, 564] width 206 height 29
click at [537, 193] on input "********" at bounding box center [519, 194] width 63 height 21
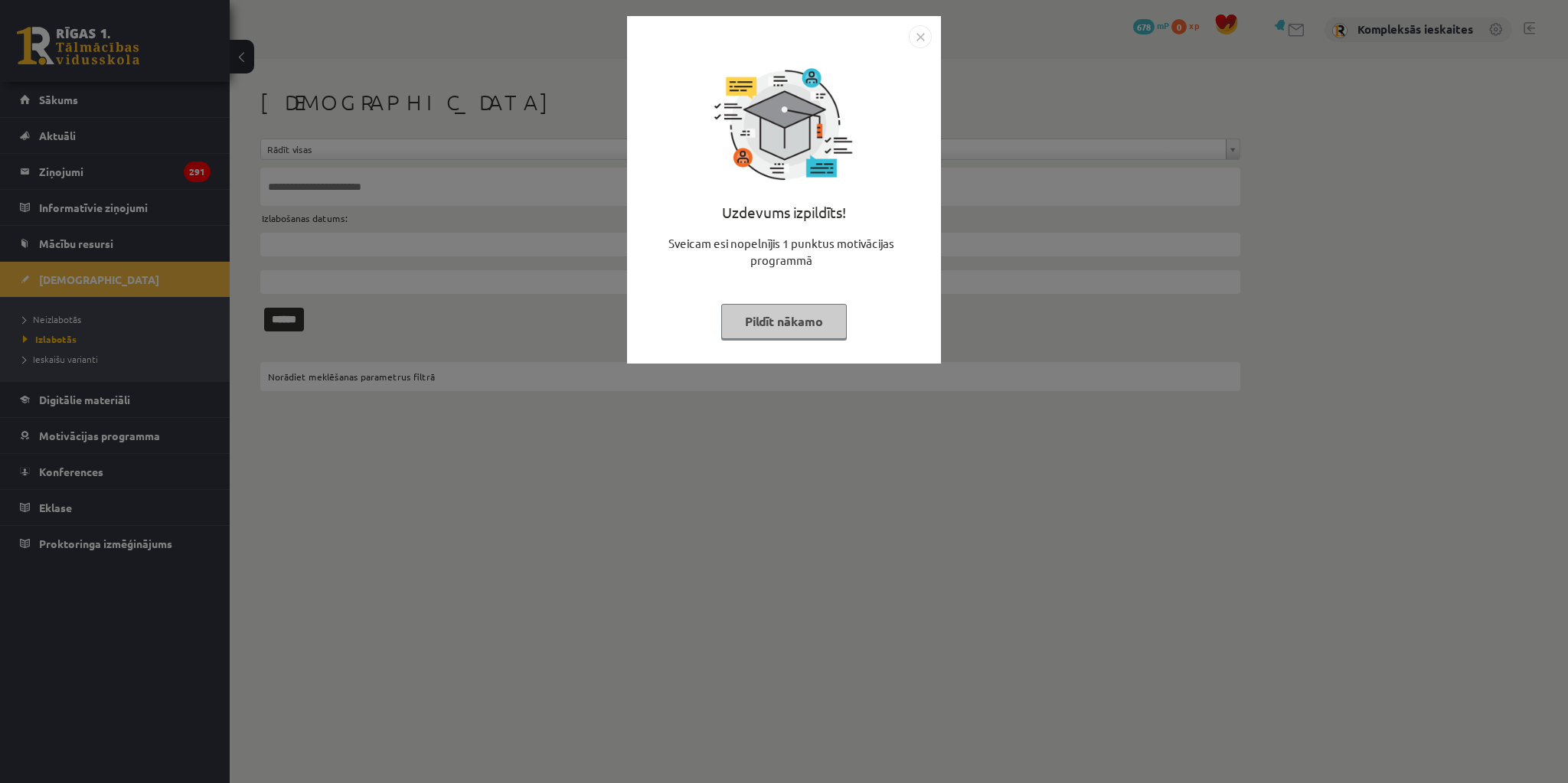
click at [748, 322] on button "Pildīt nākamo" at bounding box center [784, 322] width 125 height 36
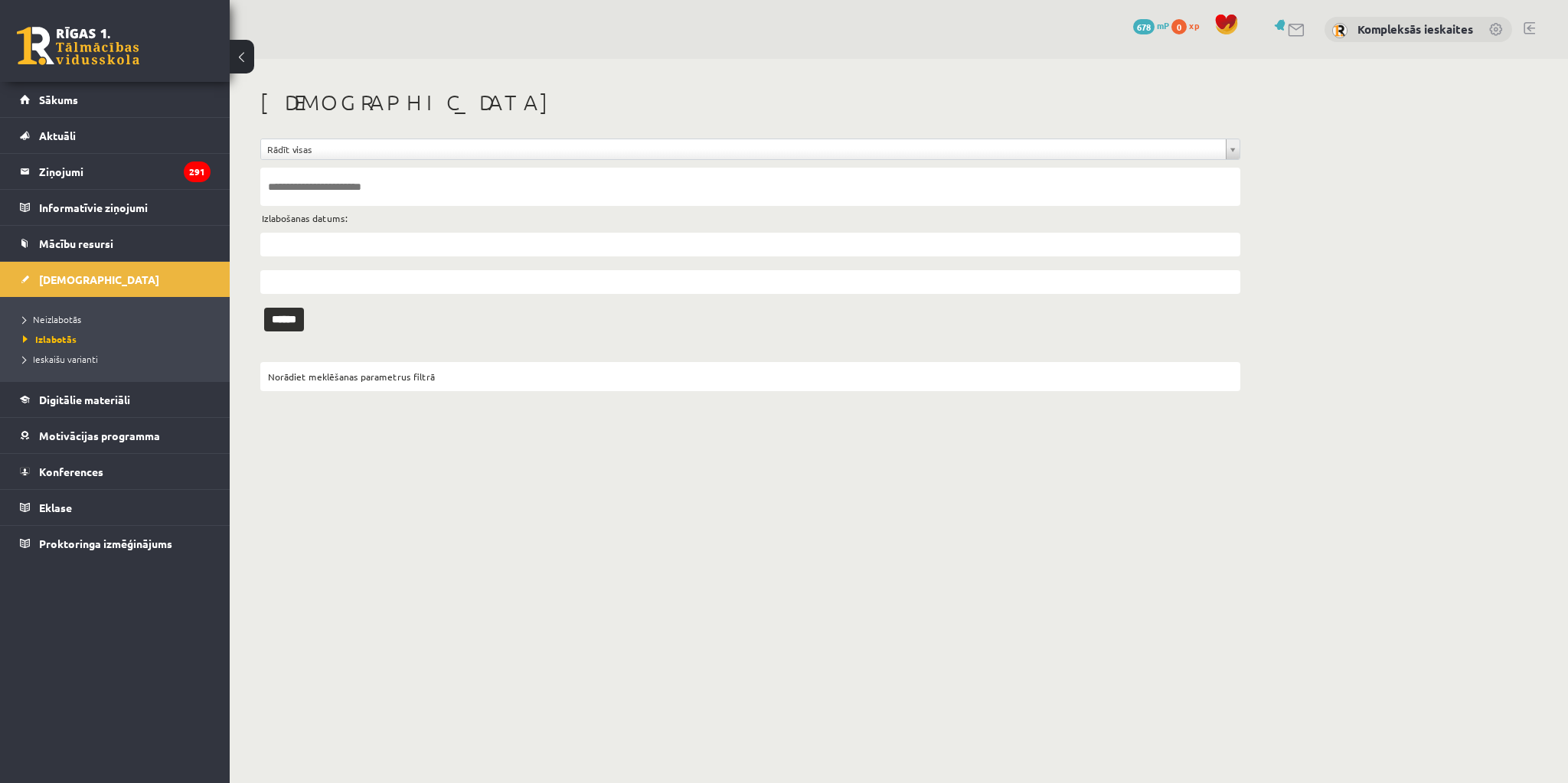
click at [1532, 28] on link at bounding box center [1529, 28] width 12 height 12
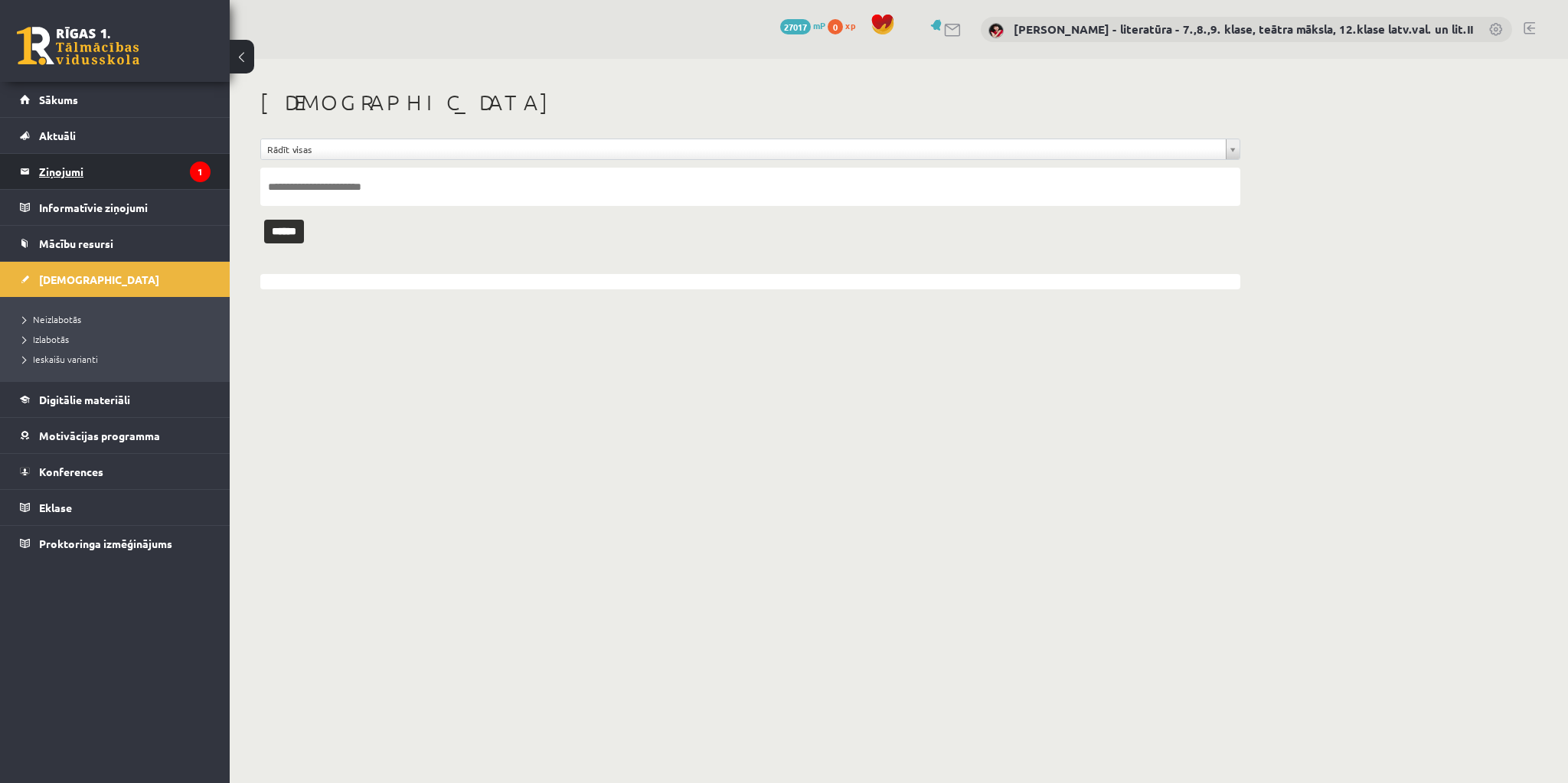
click at [93, 170] on legend "Ziņojumi 1" at bounding box center [125, 172] width 172 height 36
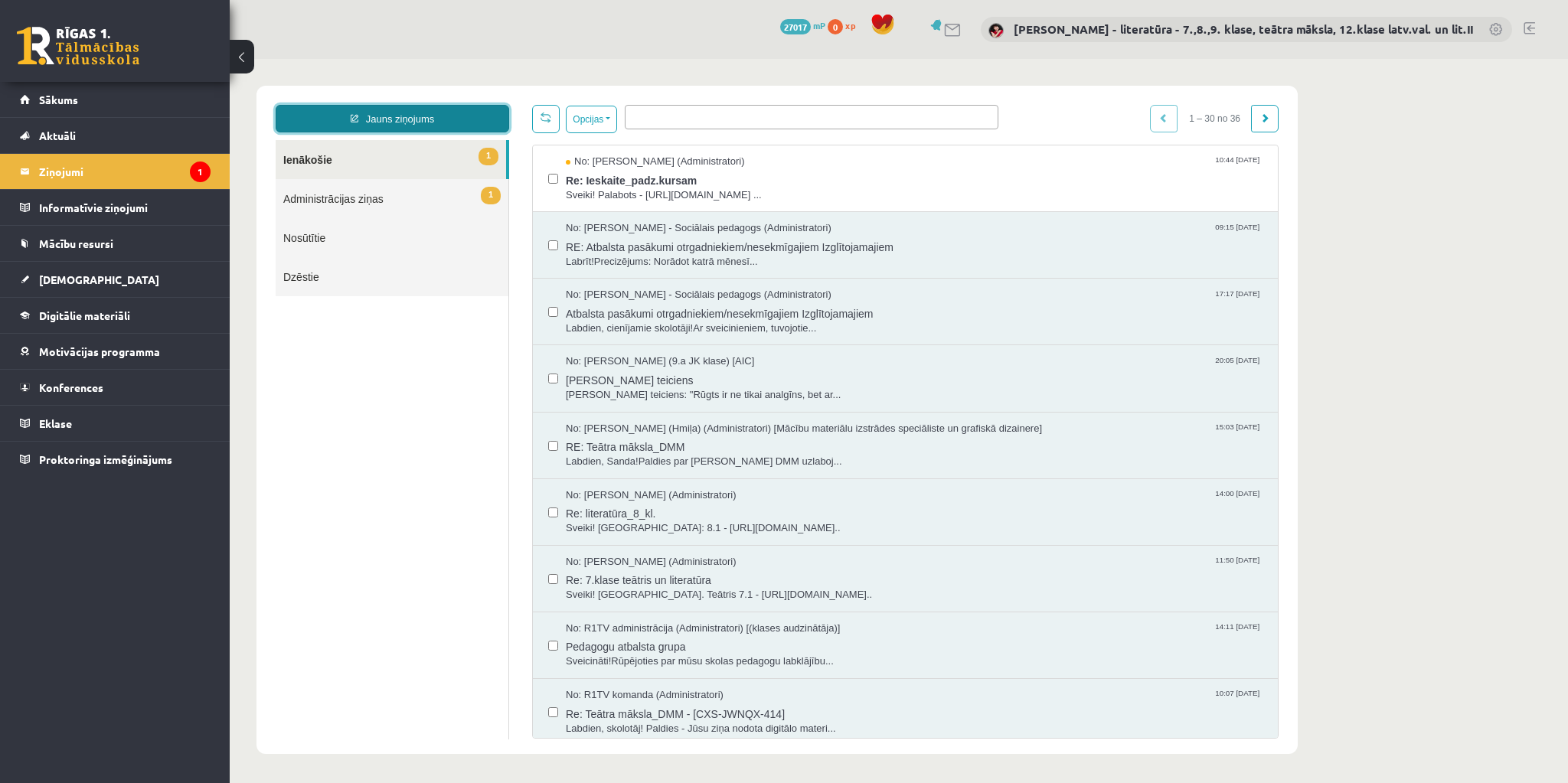
click at [406, 120] on link "Jauns ziņojums" at bounding box center [392, 118] width 233 height 28
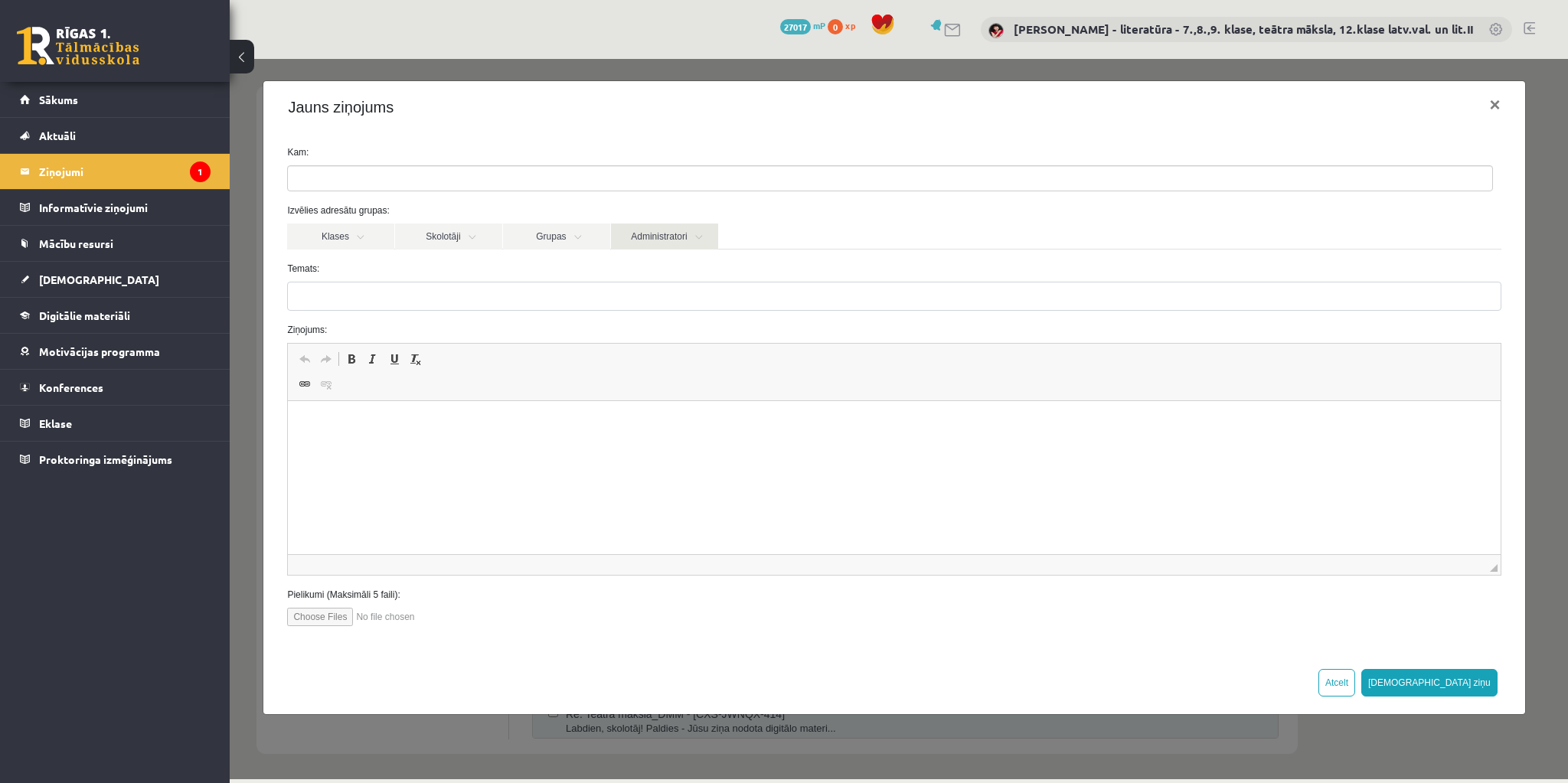
click at [666, 238] on link "Administratori" at bounding box center [665, 236] width 107 height 26
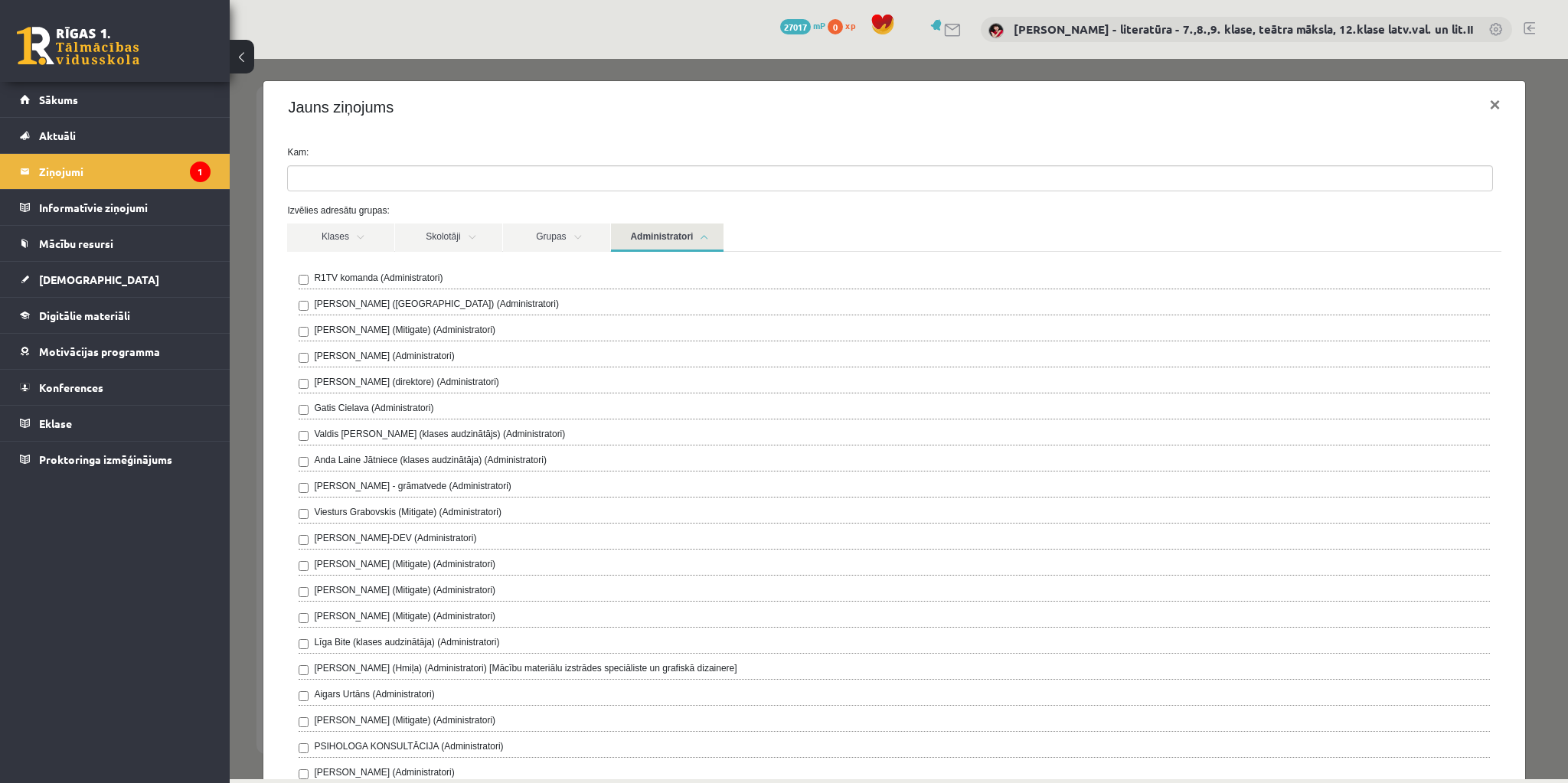
click at [498, 175] on ul at bounding box center [891, 179] width 1205 height 25
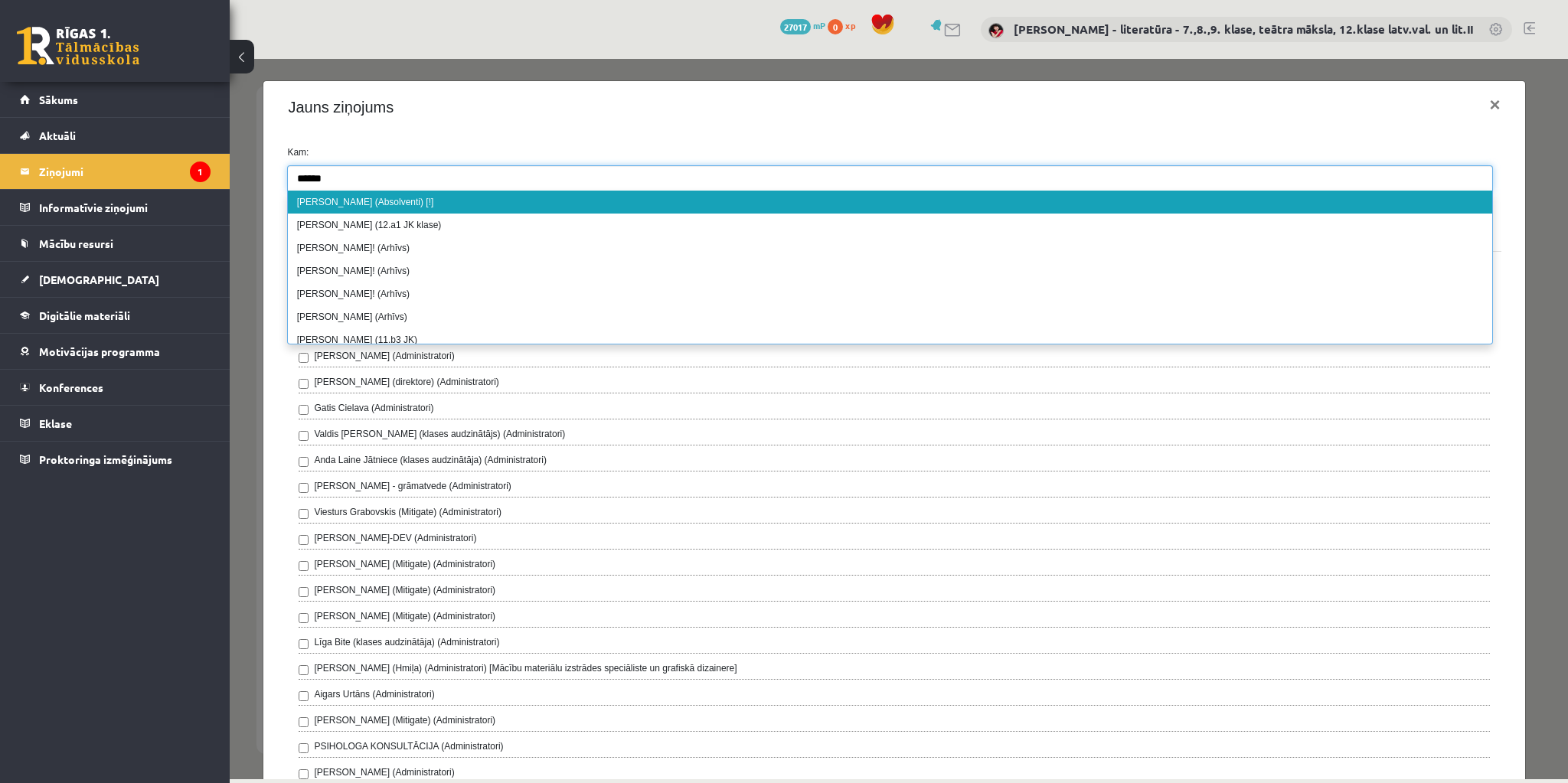
type input "******"
click at [481, 133] on div "Kam: Izvēlies adresātu grupas: Klases Skolotāji Grupas Administratori Absolvent…" at bounding box center [893, 749] width 1261 height 1232
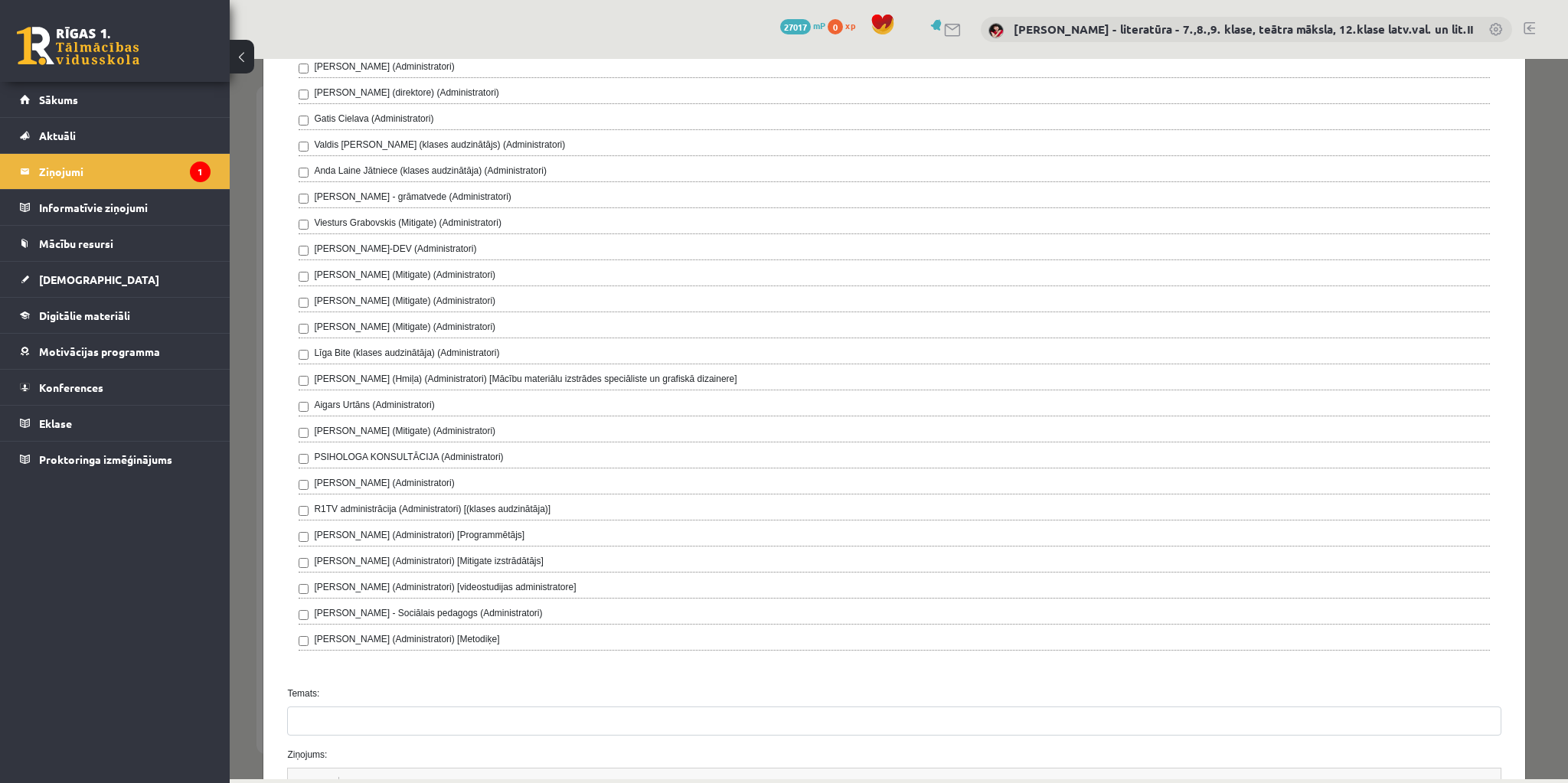
scroll to position [367, 0]
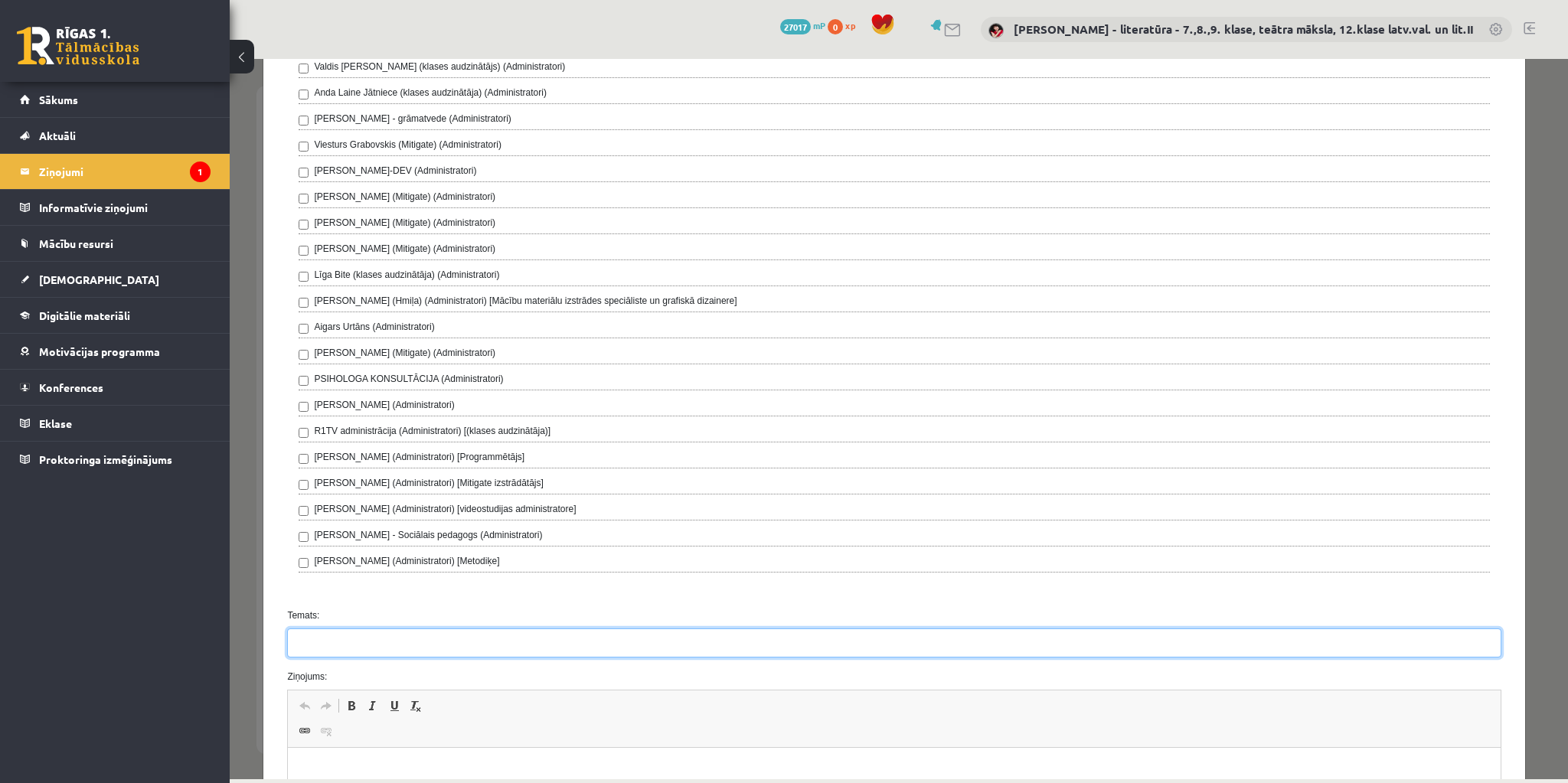
click at [373, 633] on input "Temats:" at bounding box center [894, 643] width 1214 height 29
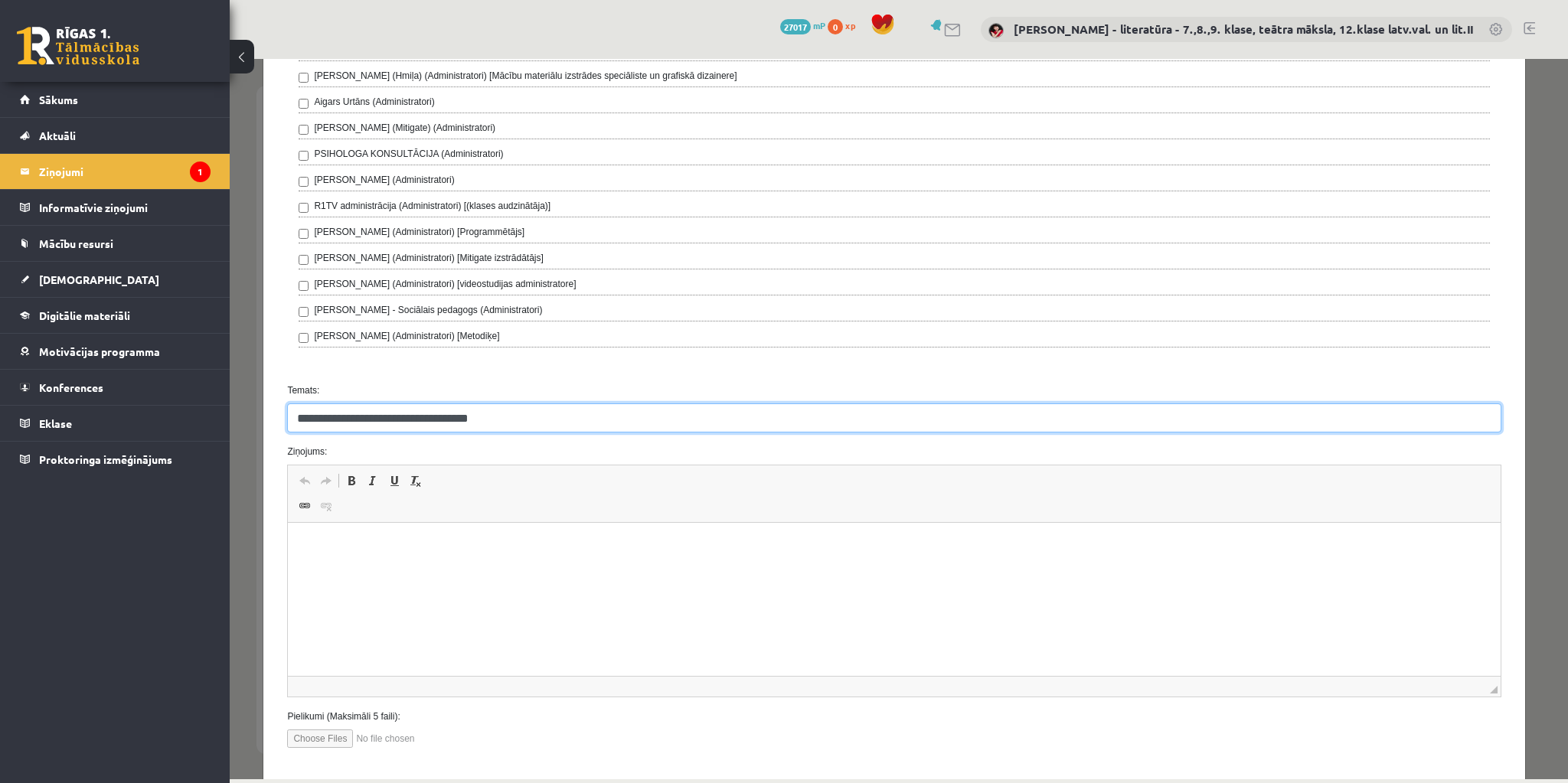
scroll to position [612, 0]
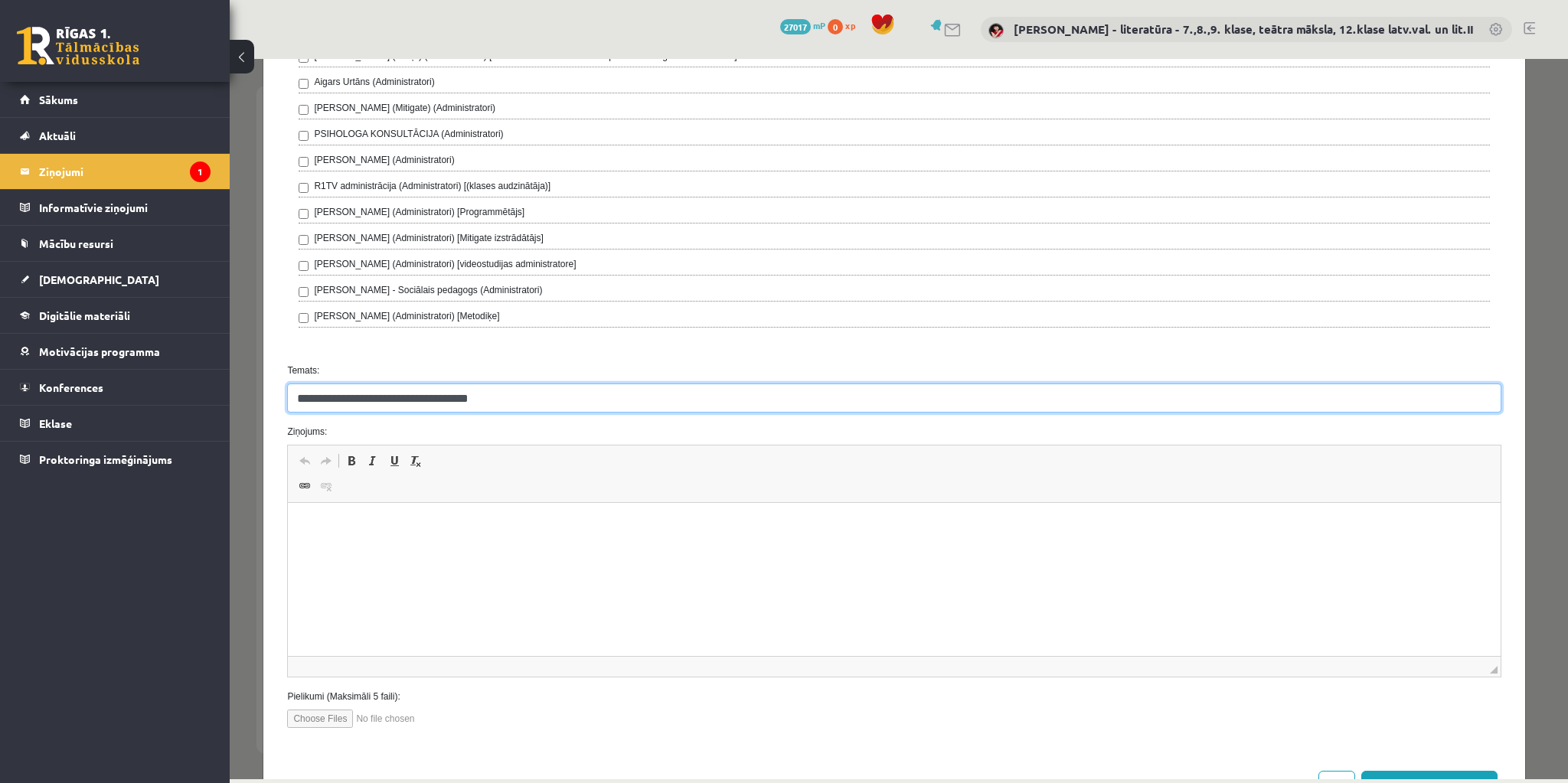
type input "**********"
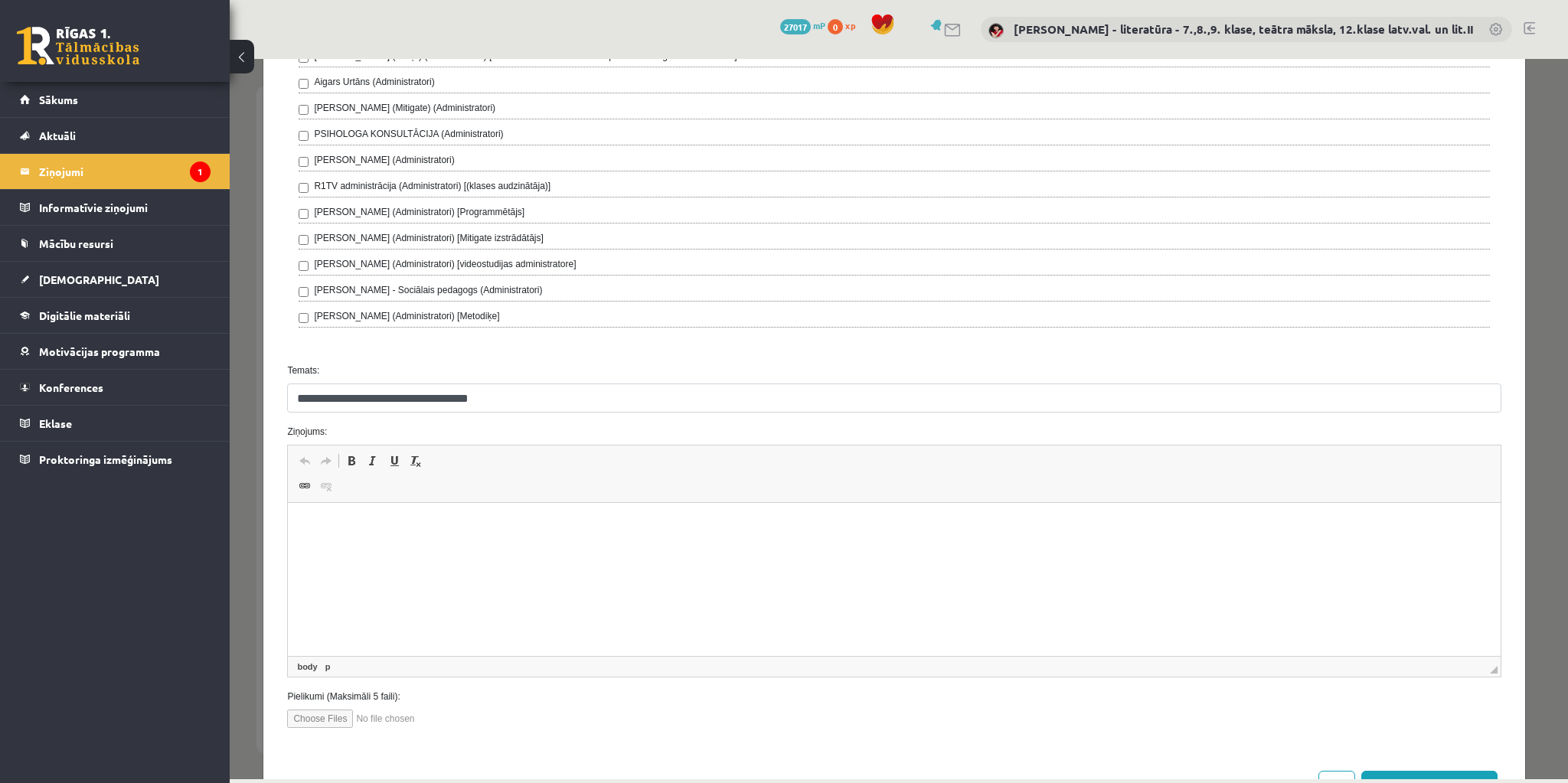
click at [505, 550] on html at bounding box center [894, 526] width 1212 height 46
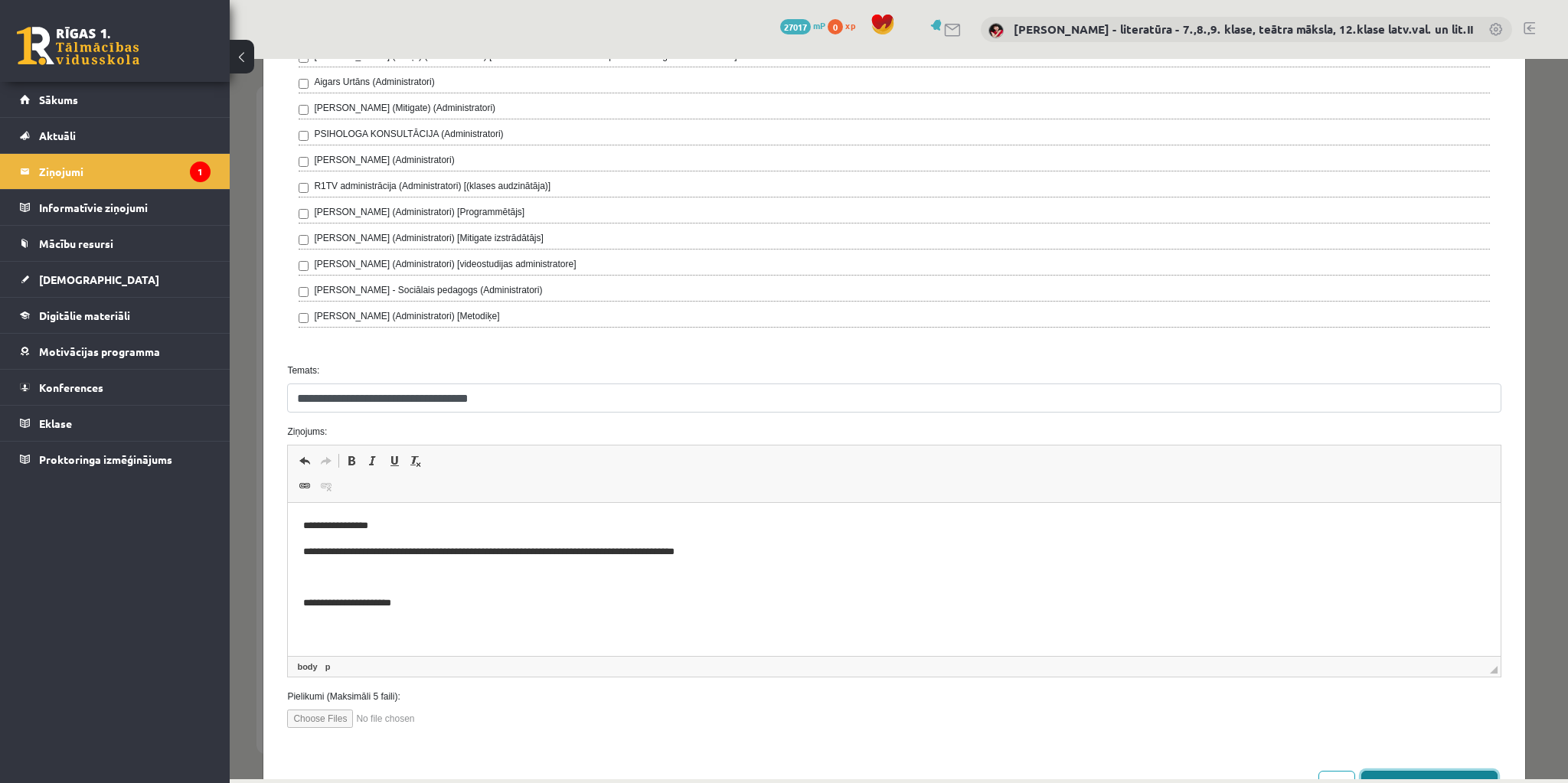
click at [1459, 771] on button "[DEMOGRAPHIC_DATA] ziņu" at bounding box center [1429, 785] width 136 height 28
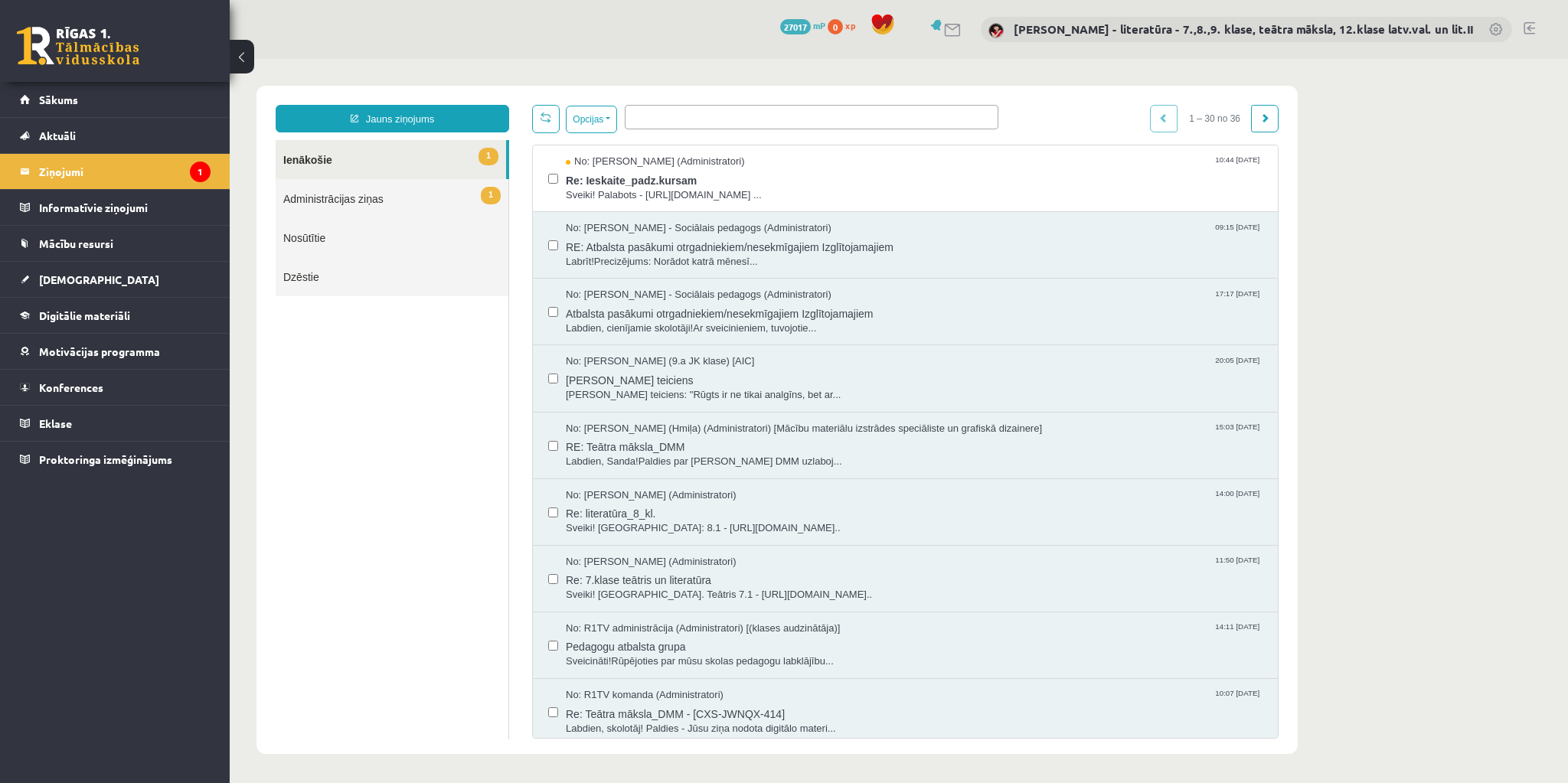
scroll to position [0, 0]
